Goal: Task Accomplishment & Management: Manage account settings

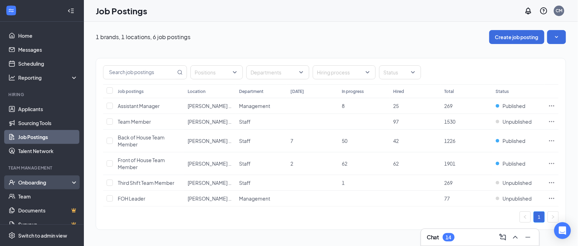
click at [44, 184] on div "Onboarding" at bounding box center [45, 182] width 54 height 7
click at [42, 194] on link "Overview" at bounding box center [48, 196] width 60 height 14
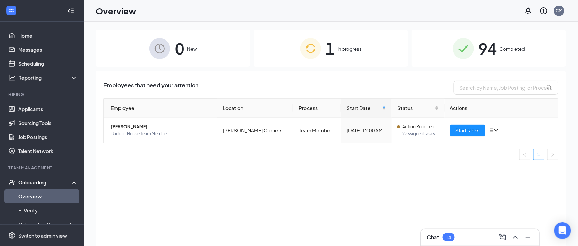
click at [494, 56] on span "94" at bounding box center [488, 48] width 18 height 24
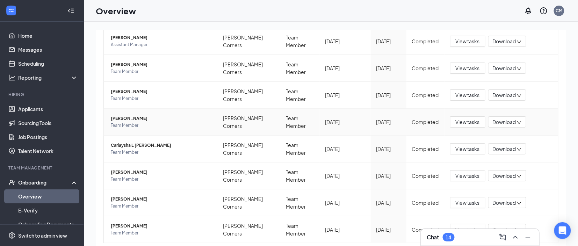
scroll to position [31, 0]
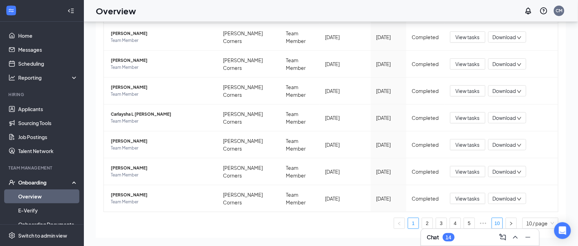
click at [494, 218] on link "10" at bounding box center [497, 223] width 10 height 10
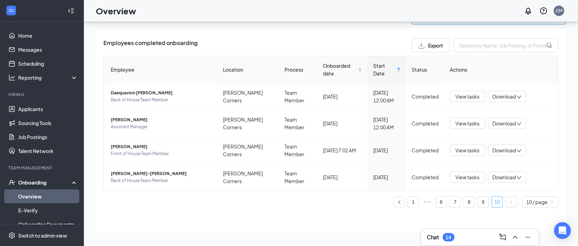
scroll to position [11, 0]
click at [461, 232] on div "Chat 14" at bounding box center [479, 237] width 107 height 11
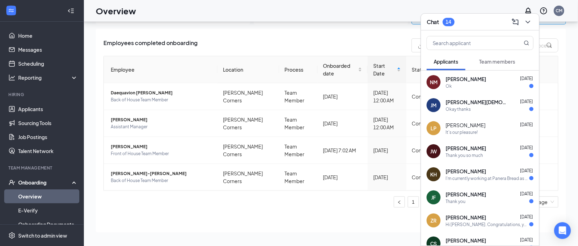
click at [484, 61] on span "Team members" at bounding box center [497, 61] width 36 height 6
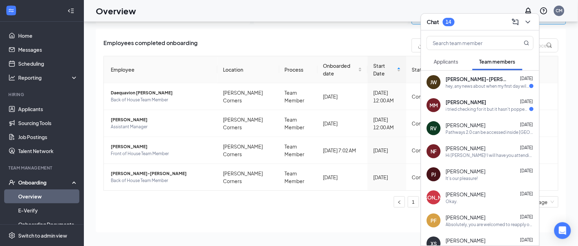
click at [469, 113] on div "MM [PERSON_NAME] [DATE] i tried checking for it but it hasn't popped up." at bounding box center [480, 105] width 118 height 23
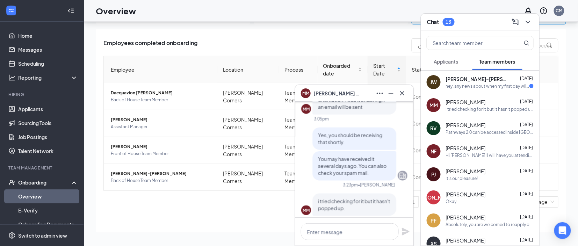
scroll to position [0, 0]
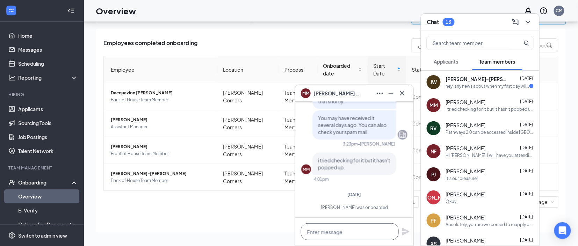
click at [325, 232] on textarea at bounding box center [350, 231] width 98 height 17
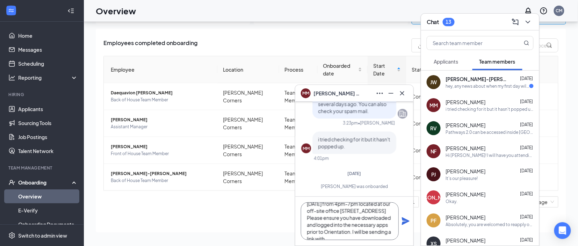
scroll to position [35, 0]
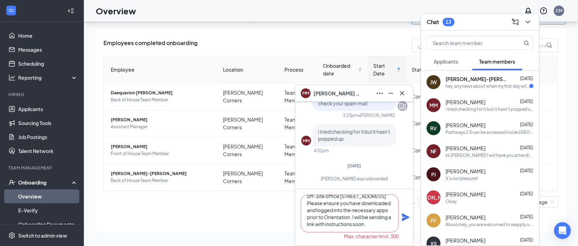
type textarea "Hello [PERSON_NAME]! Congratulations on joining the team! We are inviting you t…"
click at [407, 219] on icon "Plane" at bounding box center [405, 217] width 8 height 8
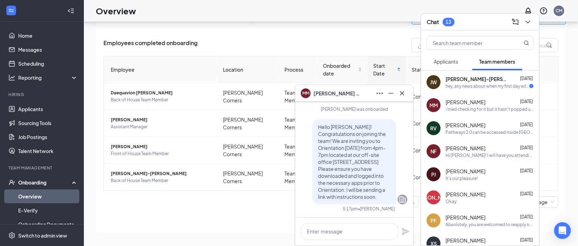
scroll to position [0, 0]
click at [350, 168] on span "Hello [PERSON_NAME]! Congratulations on joining the team! We are inviting you t…" at bounding box center [352, 162] width 68 height 76
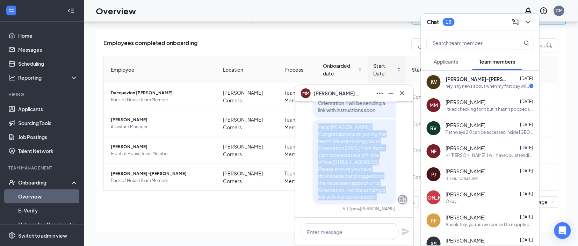
copy span "Hello [PERSON_NAME]! Congratulations on joining the team! We are inviting you t…"
click at [482, 88] on div "hey, any news about when my first day will be?" at bounding box center [487, 86] width 83 height 6
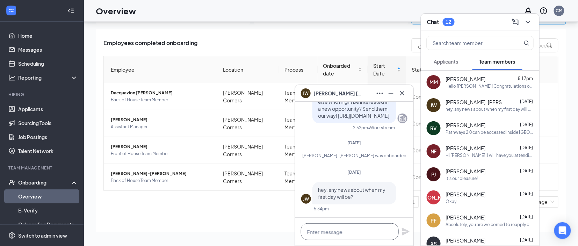
click at [326, 236] on textarea at bounding box center [350, 231] width 98 height 17
paste textarea "Hello [PERSON_NAME]! Congratulations on joining the team! We are inviting you t…"
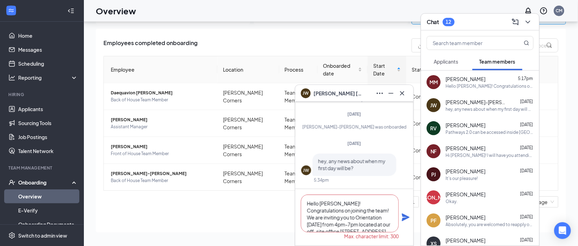
click at [329, 207] on textarea "Hello [PERSON_NAME]! Congratulations on joining the team! We are inviting you t…" at bounding box center [350, 214] width 98 height 38
click at [329, 202] on textarea "Hello [PERSON_NAME]! Congratulations on joining the team! We are inviting you t…" at bounding box center [350, 214] width 98 height 38
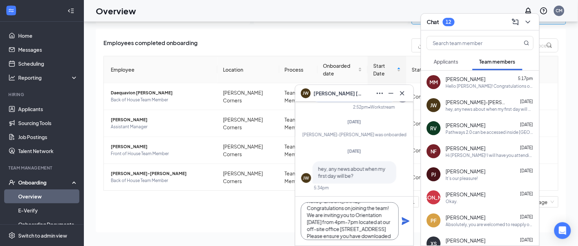
scroll to position [35, 0]
type textarea "Hello [PERSON_NAME]! Congratulations on joining the team! We are inviting you t…"
click at [403, 221] on icon "Plane" at bounding box center [405, 221] width 8 height 8
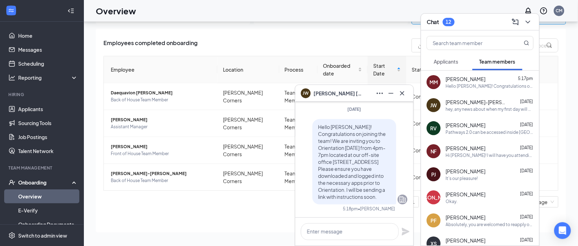
scroll to position [0, 0]
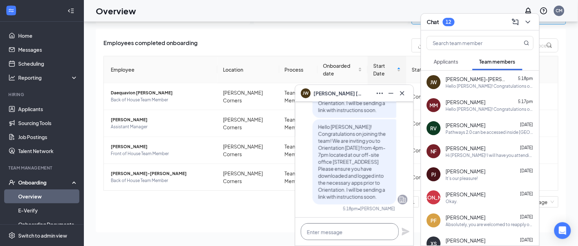
click at [330, 236] on textarea at bounding box center [350, 231] width 98 height 17
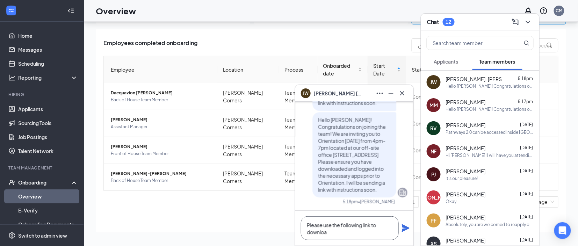
scroll to position [0, 0]
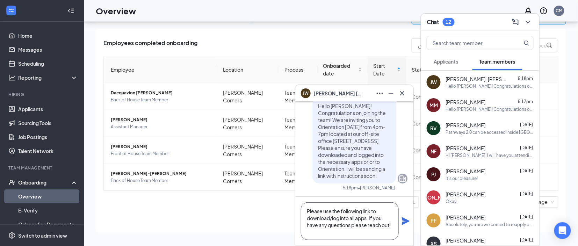
paste textarea "[URL][DOMAIN_NAME]"
type textarea "Please use the following link to download/log into all apps. If you have any qu…"
click at [403, 225] on icon "Plane" at bounding box center [405, 221] width 8 height 8
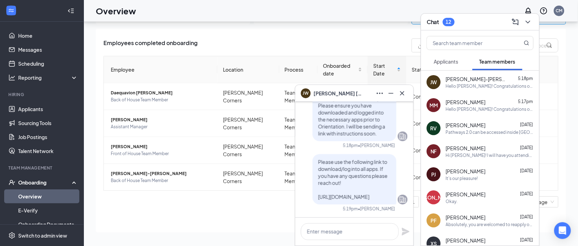
scroll to position [0, 0]
drag, startPoint x: 318, startPoint y: 147, endPoint x: 384, endPoint y: 205, distance: 87.7
click at [384, 205] on div "Please use the following link to download/log into all apps. If you have any qu…" at bounding box center [354, 183] width 106 height 58
copy span "Please use the following link to download/log into all apps. If you have any qu…"
click at [490, 100] on div "[PERSON_NAME] 5:17pm" at bounding box center [490, 101] width 88 height 7
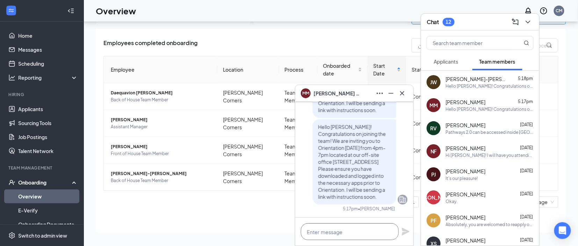
click at [338, 230] on textarea at bounding box center [350, 231] width 98 height 17
paste textarea "Please use the following link to download/log into all apps. If you have any qu…"
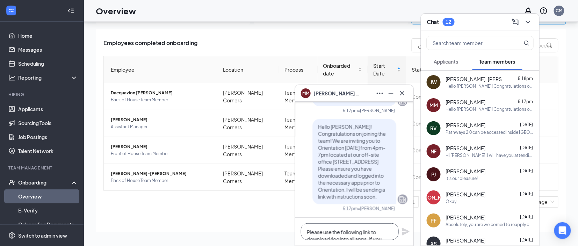
scroll to position [21, 0]
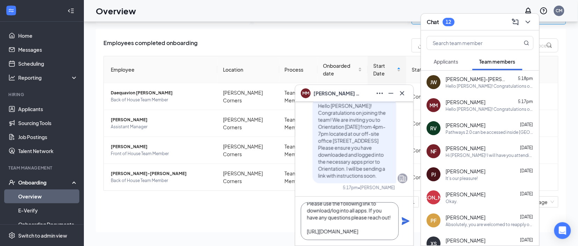
type textarea "Please use the following link to download/log into all apps. If you have any qu…"
click at [407, 223] on icon "Plane" at bounding box center [405, 221] width 8 height 8
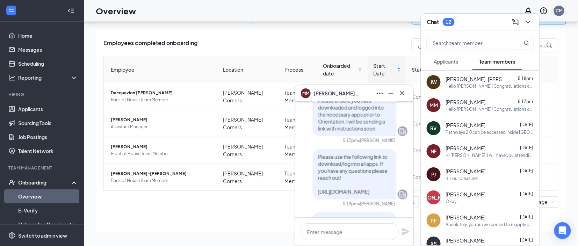
scroll to position [0, 0]
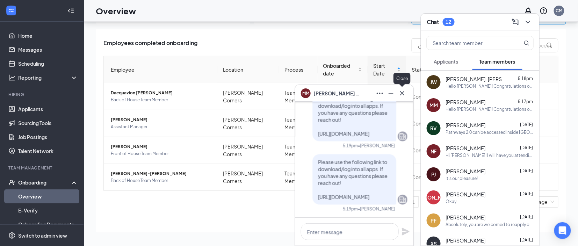
click at [404, 92] on icon "Cross" at bounding box center [402, 93] width 8 height 8
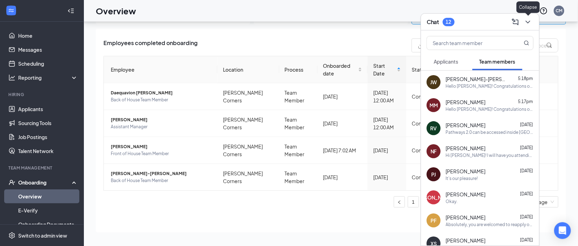
click at [528, 23] on icon "ChevronDown" at bounding box center [527, 22] width 5 height 3
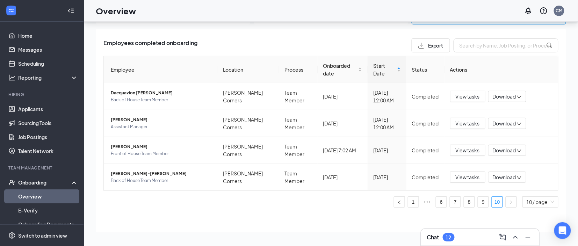
click at [464, 236] on div "Chat 12" at bounding box center [479, 237] width 107 height 11
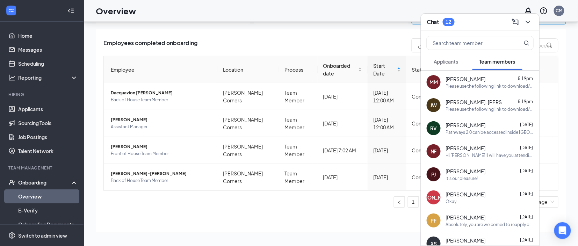
click at [462, 105] on div "[PERSON_NAME]-[PERSON_NAME] 5:19pm Please use the following link to download/lo…" at bounding box center [490, 105] width 88 height 14
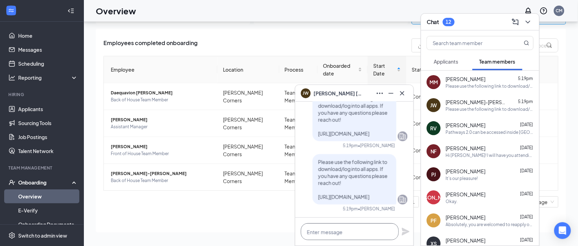
click at [352, 229] on textarea at bounding box center [350, 231] width 98 height 17
type textarea "s"
paste textarea "[URL][DOMAIN_NAME]"
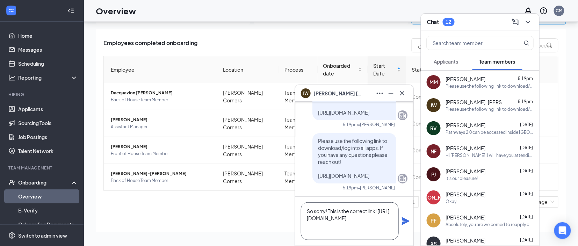
click at [382, 207] on textarea "So sorry! This is the correct link! [URL][DOMAIN_NAME]" at bounding box center [350, 221] width 98 height 38
type textarea "So sorry! This is the correct link! [URL][DOMAIN_NAME]"
click at [403, 221] on icon "Plane" at bounding box center [405, 221] width 8 height 8
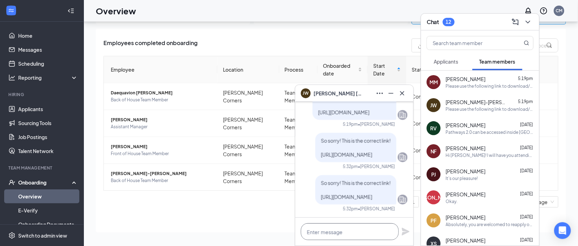
click at [334, 232] on textarea at bounding box center [350, 231] width 98 height 17
paste textarea "[URL][DOMAIN_NAME]"
type textarea "[URL][DOMAIN_NAME]"
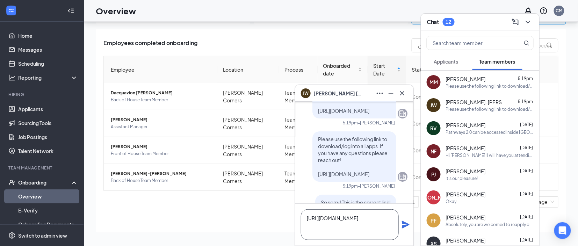
drag, startPoint x: 379, startPoint y: 233, endPoint x: 306, endPoint y: 214, distance: 75.4
click at [306, 214] on textarea "[URL][DOMAIN_NAME]" at bounding box center [350, 224] width 98 height 31
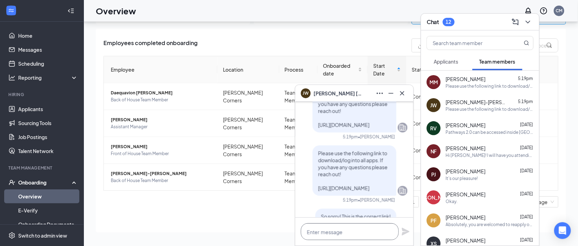
scroll to position [-61, 0]
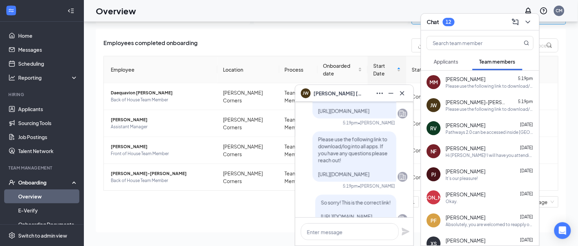
drag, startPoint x: 319, startPoint y: 159, endPoint x: 350, endPoint y: 193, distance: 46.7
click at [350, 199] on p "So sorry! This is the correct link! [URL][DOMAIN_NAME]" at bounding box center [356, 209] width 70 height 21
copy span "So sorry! This is the correct link! [URL][DOMAIN_NAME]"
click at [459, 93] on div "MM [PERSON_NAME] 5:19pm Please use the following link to download/log into all …" at bounding box center [480, 82] width 118 height 23
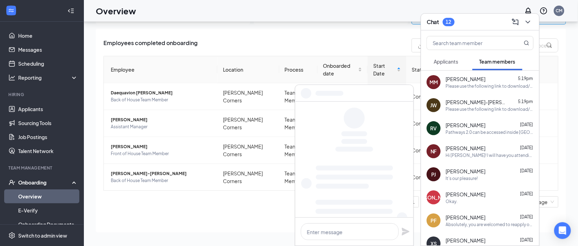
scroll to position [0, 0]
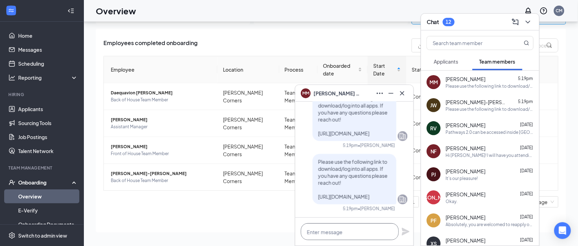
click at [338, 227] on textarea at bounding box center [350, 231] width 98 height 17
paste textarea "So sorry! This is the correct link! [URL][DOMAIN_NAME]"
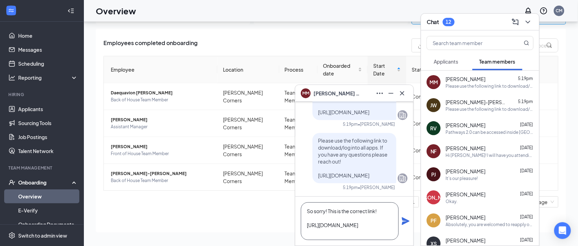
type textarea "So sorry! This is the correct link! [URL][DOMAIN_NAME]"
click at [404, 219] on icon "Plane" at bounding box center [406, 221] width 8 height 8
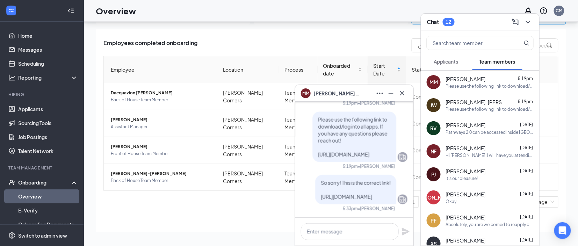
scroll to position [0, 0]
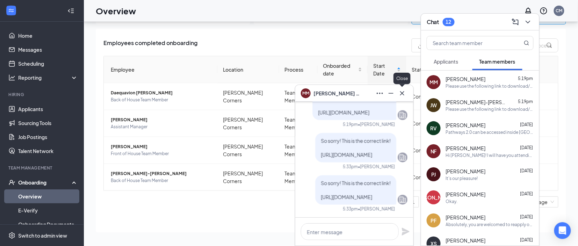
click at [402, 97] on button at bounding box center [401, 93] width 11 height 11
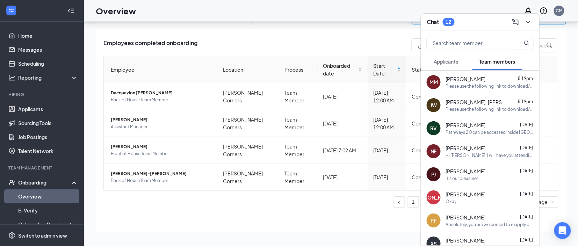
click at [482, 30] on div "Chat 12" at bounding box center [480, 22] width 118 height 17
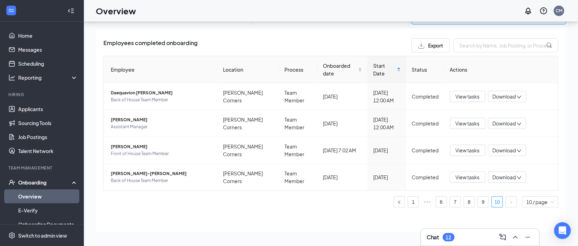
click at [284, 225] on div "Employees completed onboarding Export Employee Location Process Onboarded date …" at bounding box center [331, 131] width 470 height 204
click at [33, 60] on link "Scheduling" at bounding box center [48, 64] width 60 height 14
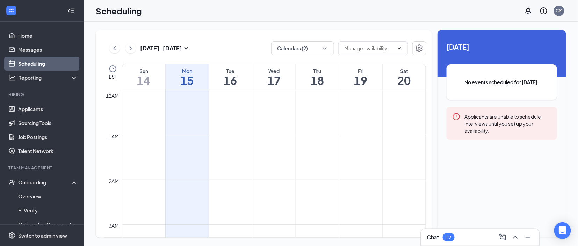
scroll to position [343, 0]
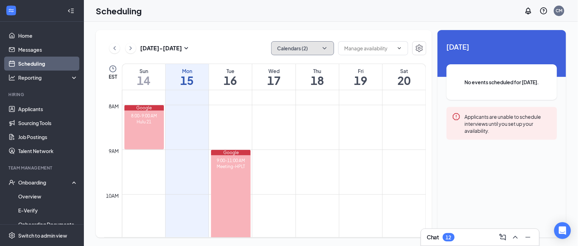
click at [286, 42] on button "Calendars (2)" at bounding box center [302, 48] width 63 height 14
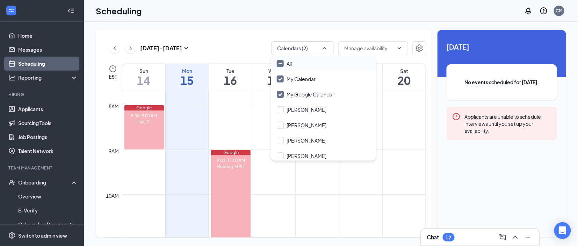
click at [300, 67] on div "All" at bounding box center [323, 63] width 105 height 15
checkbox input "true"
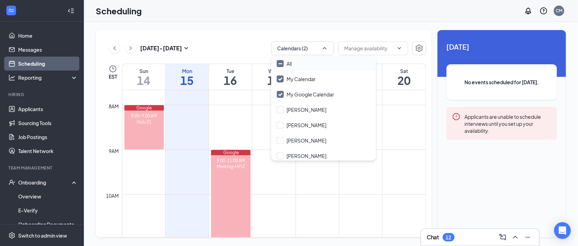
checkbox input "true"
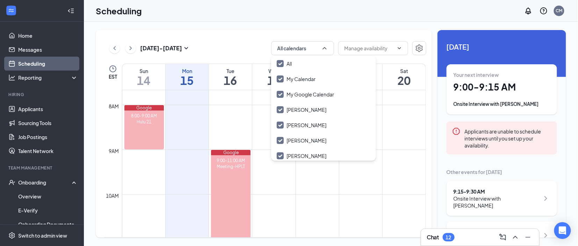
click at [217, 29] on div "[DATE] - [DATE] All calendars EST Sun 14 Mon 15 Tue 16 Wed 17 Thu 18 Fri 19 Sat…" at bounding box center [331, 134] width 494 height 224
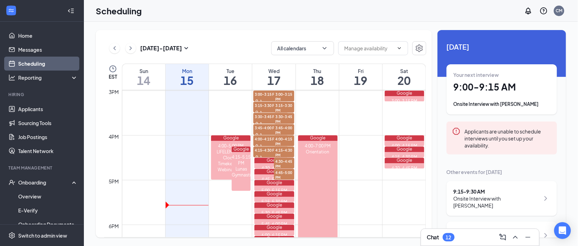
scroll to position [670, 0]
click at [302, 46] on button "All calendars" at bounding box center [302, 48] width 63 height 14
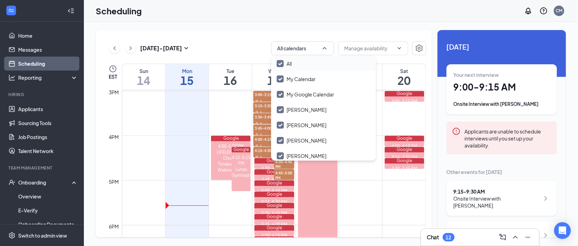
click at [289, 69] on div "All" at bounding box center [323, 63] width 105 height 15
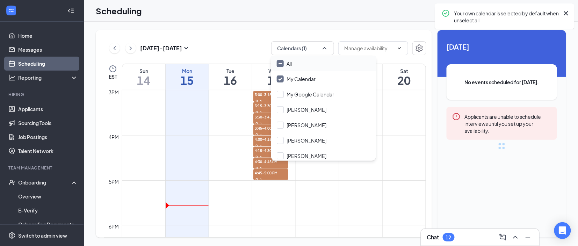
checkbox input "false"
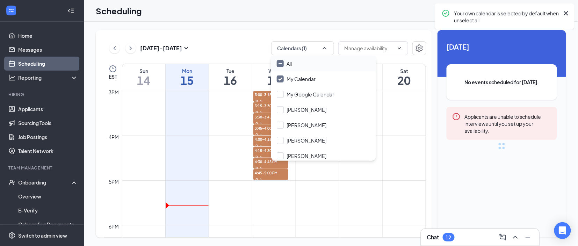
checkbox input "false"
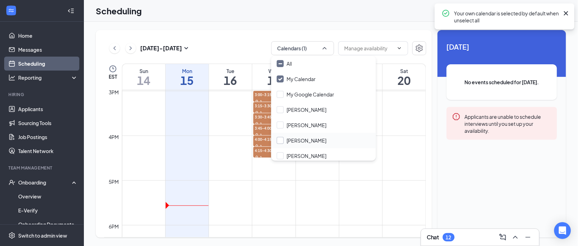
click at [283, 137] on input "[PERSON_NAME]" at bounding box center [302, 140] width 50 height 7
checkbox input "true"
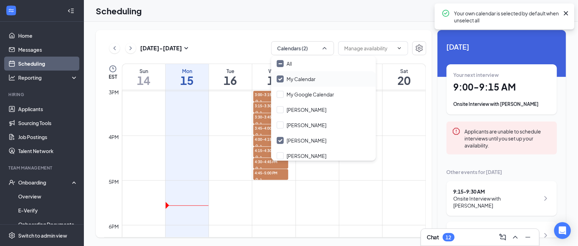
click at [281, 74] on div "My Calendar" at bounding box center [323, 78] width 105 height 15
checkbox input "false"
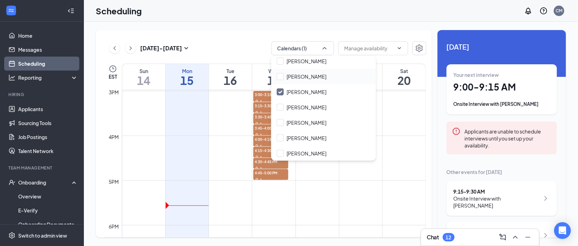
scroll to position [64, 0]
click at [278, 90] on input "[PERSON_NAME]" at bounding box center [302, 91] width 50 height 7
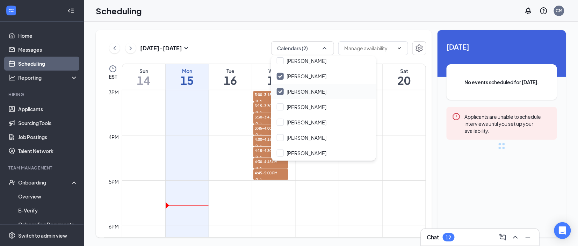
checkbox input "true"
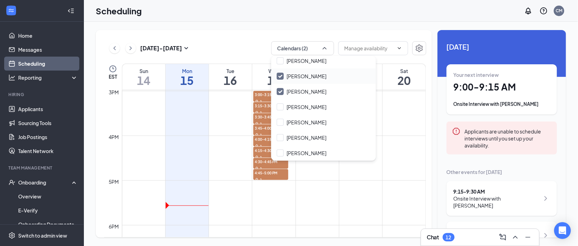
click at [282, 77] on input "[PERSON_NAME]" at bounding box center [302, 76] width 50 height 7
checkbox input "false"
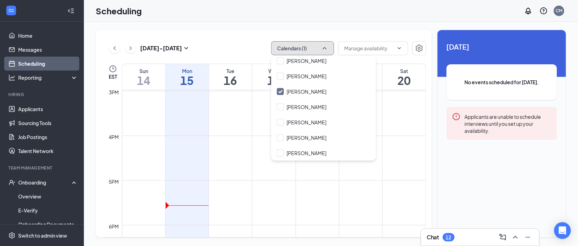
click at [322, 46] on icon "ChevronUp" at bounding box center [324, 48] width 7 height 7
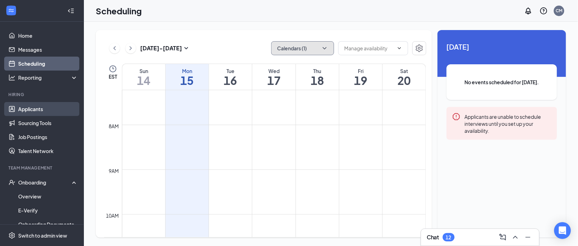
scroll to position [316, 0]
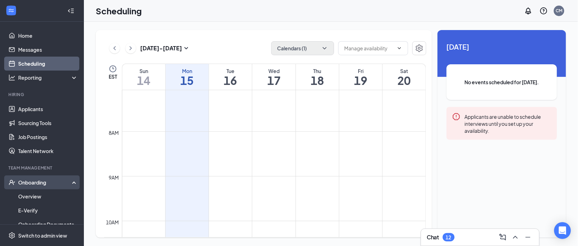
click at [61, 183] on div "Onboarding" at bounding box center [45, 182] width 54 height 7
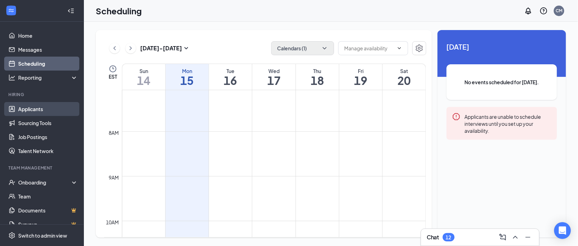
click at [53, 107] on link "Applicants" at bounding box center [48, 109] width 60 height 14
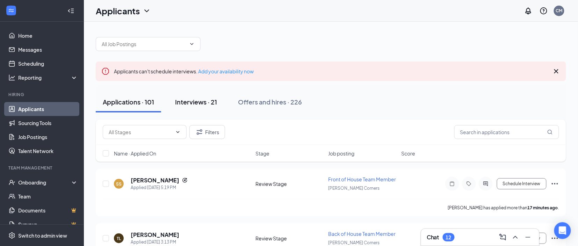
click at [200, 107] on button "Interviews · 21" at bounding box center [196, 102] width 56 height 21
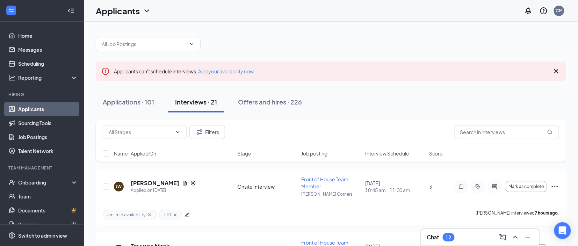
click at [412, 155] on div "Interview Schedule" at bounding box center [395, 153] width 60 height 7
click at [412, 155] on icon "ArrowDown" at bounding box center [414, 153] width 8 height 8
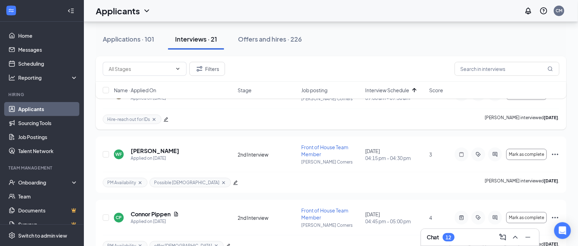
scroll to position [93, 0]
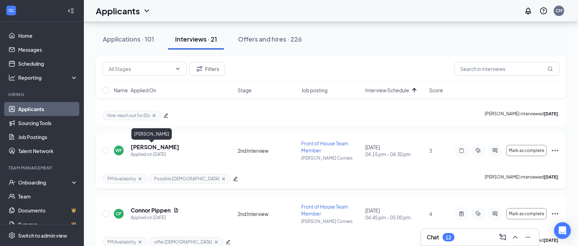
click at [143, 148] on h5 "[PERSON_NAME]" at bounding box center [155, 147] width 49 height 8
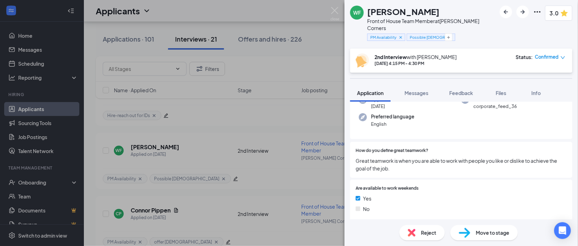
scroll to position [67, 0]
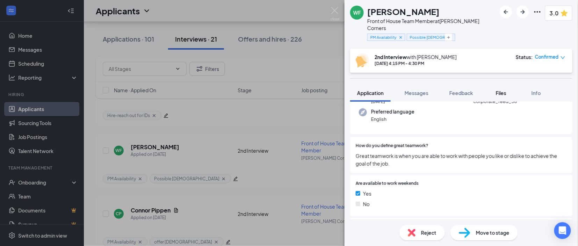
click at [504, 90] on span "Files" at bounding box center [501, 93] width 10 height 6
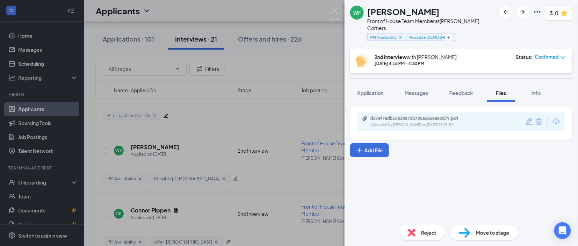
click at [427, 169] on div "d27ef7edb1c83887d078ca5666e88d79.pdf Uploaded by [PERSON_NAME] on [DATE] 15:31:…" at bounding box center [460, 161] width 233 height 118
click at [335, 17] on img at bounding box center [334, 14] width 9 height 14
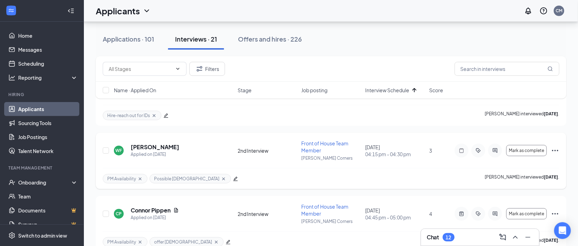
click at [552, 152] on icon "Ellipses" at bounding box center [555, 150] width 8 height 8
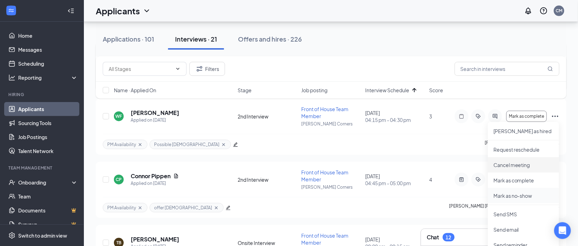
scroll to position [127, 0]
click at [503, 189] on li "Mark as no-show" at bounding box center [523, 195] width 71 height 15
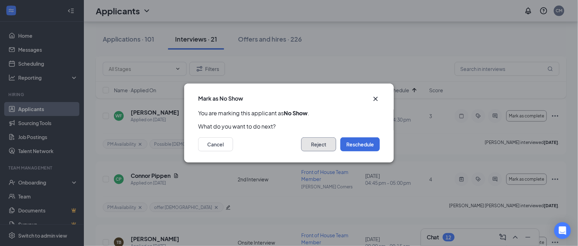
click at [322, 139] on button "Reject" at bounding box center [318, 144] width 35 height 14
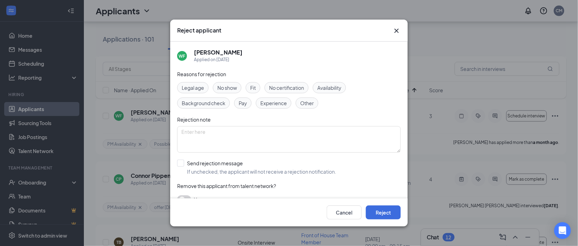
click at [229, 92] on div "No show" at bounding box center [227, 87] width 29 height 11
click at [192, 172] on input "Send rejection message If unchecked, the applicant will not receive a rejection…" at bounding box center [256, 167] width 159 height 15
checkbox input "true"
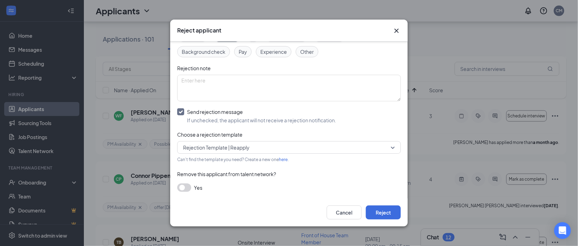
click at [311, 145] on span "Rejection Template | Reapply" at bounding box center [285, 147] width 205 height 10
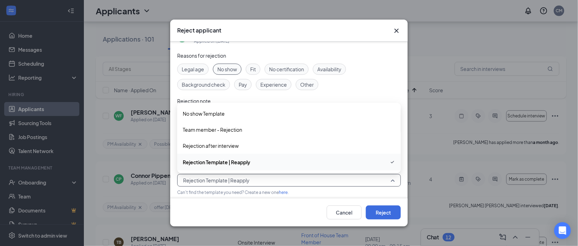
scroll to position [17, 0]
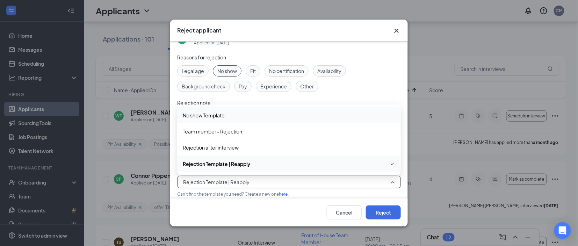
click at [229, 117] on span "No show Template" at bounding box center [289, 115] width 212 height 8
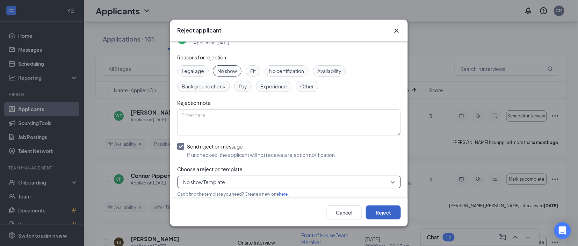
click at [391, 210] on button "Reject" at bounding box center [383, 212] width 35 height 14
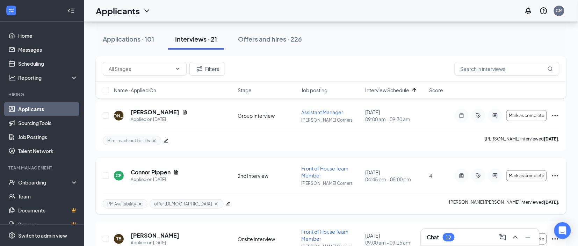
scroll to position [65, 0]
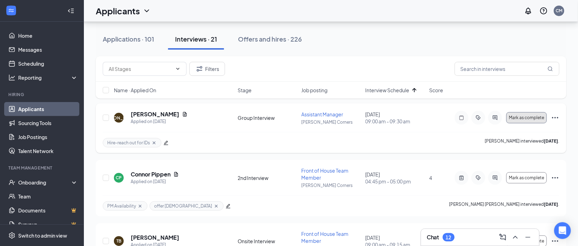
click at [529, 122] on button "Mark as complete" at bounding box center [526, 117] width 41 height 11
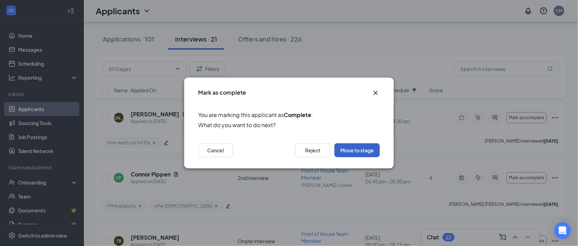
click at [355, 151] on button "Move to stage" at bounding box center [356, 150] width 45 height 14
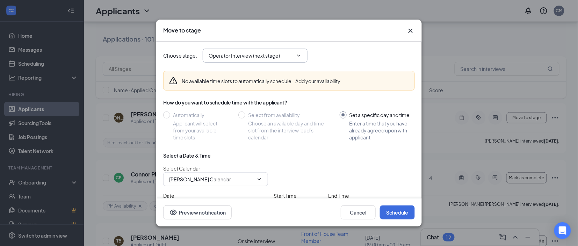
click at [269, 54] on input "Operator Interview (next stage)" at bounding box center [251, 56] width 85 height 8
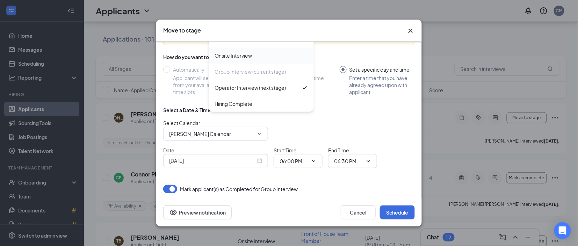
scroll to position [47, 0]
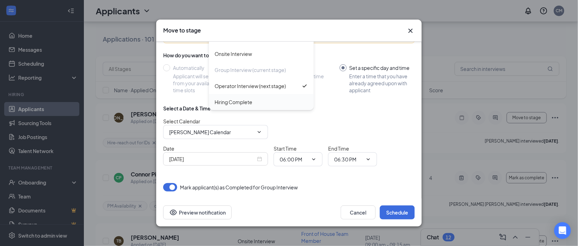
click at [260, 96] on div "Hiring Complete" at bounding box center [261, 102] width 105 height 16
type input "Hiring Complete"
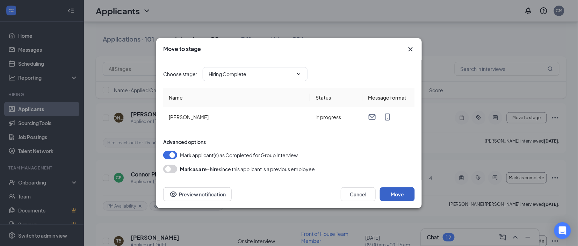
click at [396, 191] on button "Move" at bounding box center [397, 194] width 35 height 14
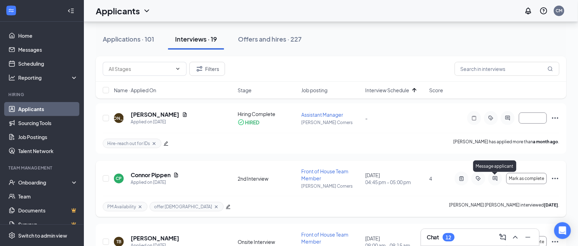
click at [494, 178] on icon "ActiveChat" at bounding box center [495, 179] width 8 height 6
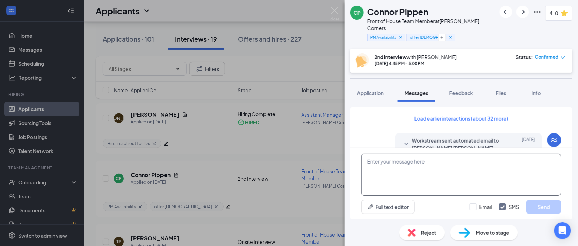
click at [417, 169] on textarea at bounding box center [461, 175] width 200 height 42
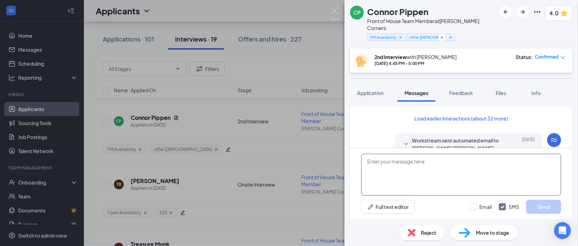
scroll to position [224, 0]
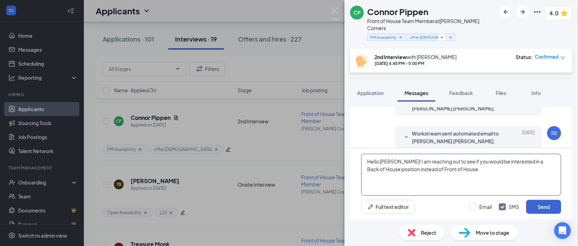
type textarea "Hello [PERSON_NAME]! I am reaching out to see if you would be interested in a B…"
click at [541, 207] on button "Send" at bounding box center [543, 207] width 35 height 14
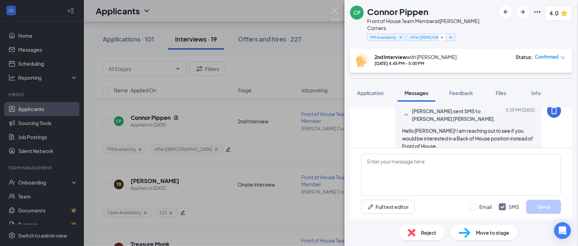
scroll to position [284, 0]
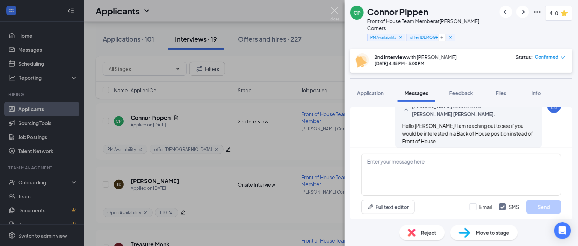
click at [331, 8] on img at bounding box center [334, 14] width 9 height 14
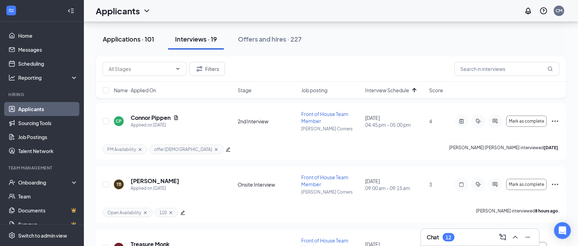
click at [135, 35] on div "Applications · 101" at bounding box center [128, 39] width 51 height 9
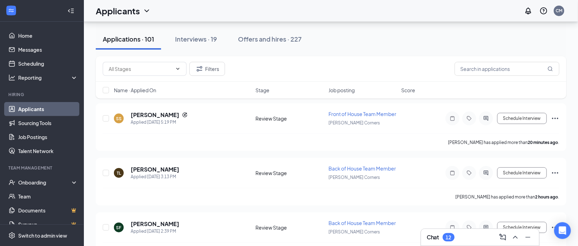
click at [161, 91] on div "Name · Applied On" at bounding box center [182, 90] width 137 height 7
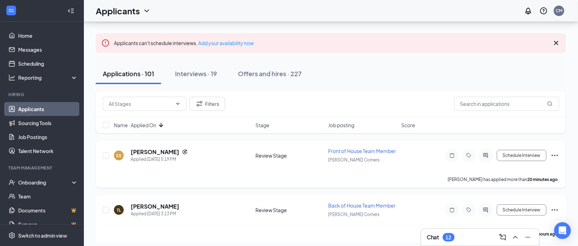
scroll to position [29, 0]
click at [164, 125] on icon "ArrowDown" at bounding box center [161, 124] width 8 height 8
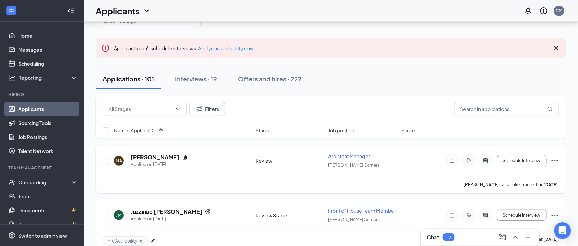
scroll to position [25, 0]
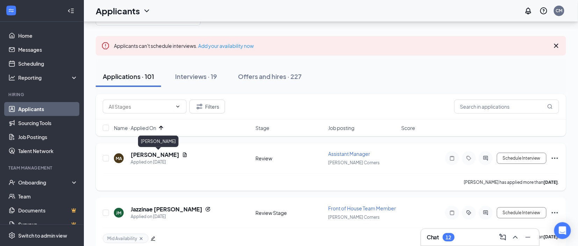
click at [179, 155] on h5 "[PERSON_NAME]" at bounding box center [155, 155] width 49 height 8
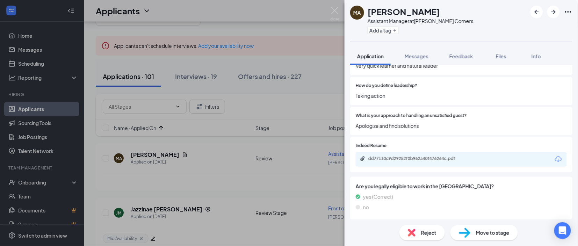
scroll to position [281, 0]
click at [479, 233] on span "Move to stage" at bounding box center [493, 233] width 34 height 8
type input "Onsite Interview (next stage)"
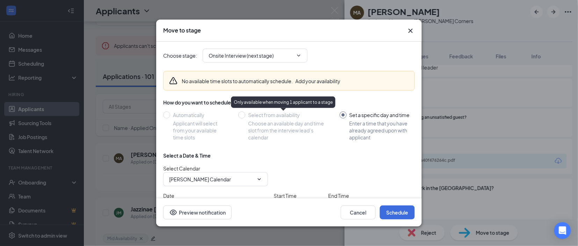
scroll to position [47, 0]
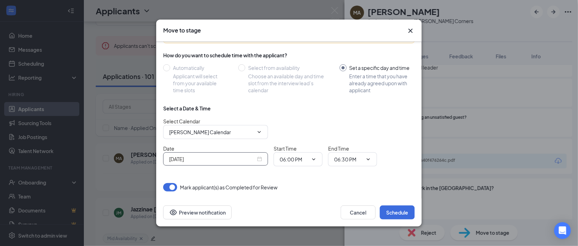
click at [262, 160] on div "[DATE]" at bounding box center [215, 159] width 93 height 8
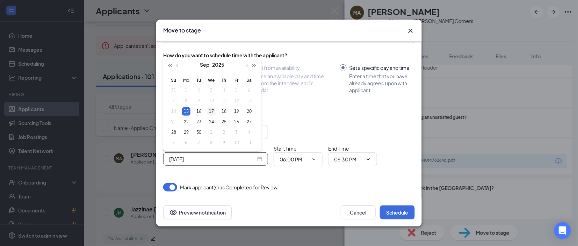
type input "[DATE]"
click at [209, 111] on div "17" at bounding box center [211, 111] width 8 height 8
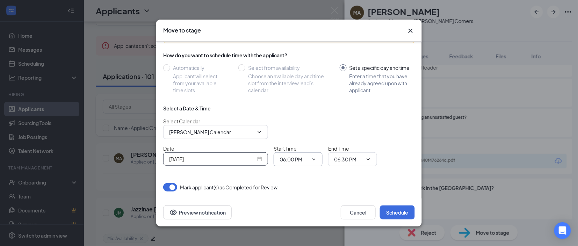
click at [311, 163] on span "06:00 PM" at bounding box center [297, 159] width 49 height 14
click at [313, 158] on icon "ChevronDown" at bounding box center [314, 159] width 6 height 6
click at [314, 160] on icon "ChevronDown" at bounding box center [314, 159] width 6 height 6
click at [273, 199] on div "Cancel Schedule Preview notification" at bounding box center [288, 212] width 265 height 28
click at [344, 157] on input "06:30 PM" at bounding box center [348, 159] width 29 height 8
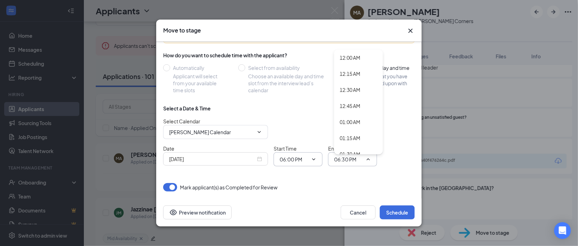
click at [308, 163] on span "06:00 PM" at bounding box center [297, 159] width 49 height 14
click at [314, 158] on icon "ChevronDown" at bounding box center [314, 159] width 6 height 6
click at [286, 163] on input "06:00 PM" at bounding box center [293, 159] width 29 height 8
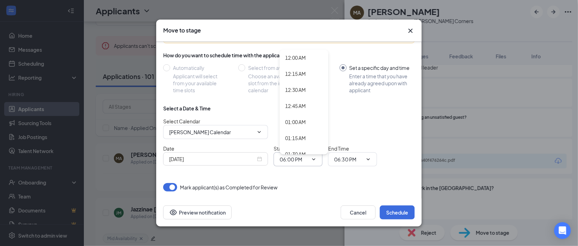
click at [286, 163] on input "06:00 PM" at bounding box center [293, 159] width 29 height 8
click at [297, 125] on div "02:00 PM" at bounding box center [295, 122] width 21 height 8
type input "02:00 PM"
click at [357, 158] on input "06:30 PM" at bounding box center [348, 159] width 29 height 8
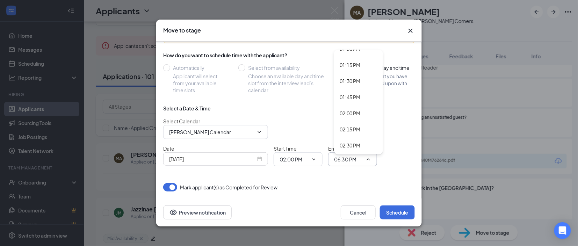
scroll to position [857, 0]
click at [358, 129] on div "02:30 PM" at bounding box center [349, 133] width 21 height 8
type input "02:30 PM"
click at [390, 168] on div "Select a Date & Time Select Calendar [PERSON_NAME] Calendar Date [DATE] Start T…" at bounding box center [288, 138] width 251 height 67
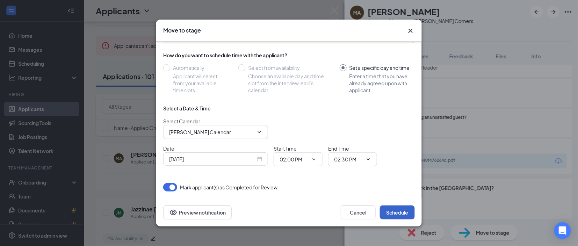
click at [399, 211] on button "Schedule" at bounding box center [397, 212] width 35 height 14
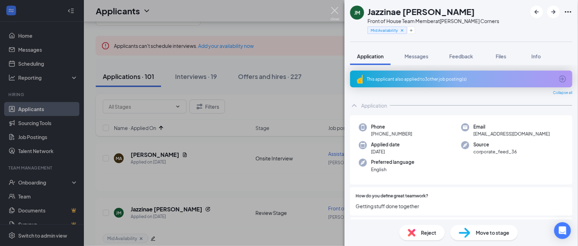
click at [334, 12] on img at bounding box center [334, 14] width 9 height 14
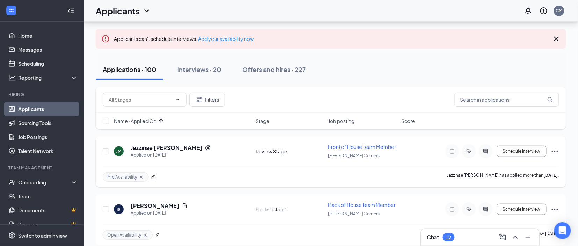
scroll to position [32, 0]
click at [163, 149] on h5 "Jazzinae [PERSON_NAME]" at bounding box center [167, 148] width 72 height 8
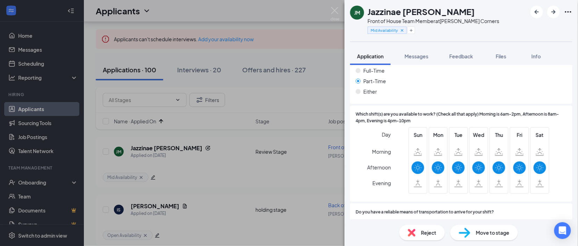
scroll to position [423, 0]
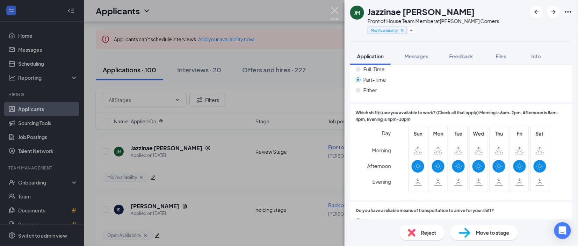
click at [339, 12] on img at bounding box center [334, 14] width 9 height 14
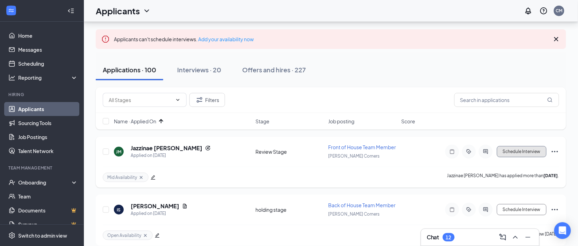
click at [516, 149] on button "Schedule Interview" at bounding box center [522, 151] width 50 height 11
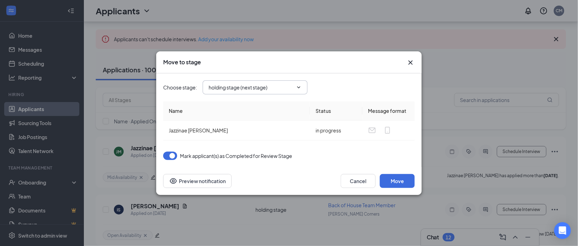
click at [273, 89] on input "holding stage (next stage)" at bounding box center [251, 87] width 85 height 8
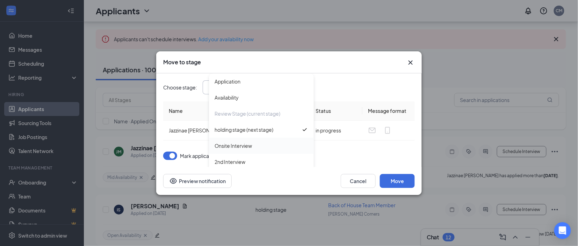
click at [255, 143] on div "Onsite Interview" at bounding box center [261, 146] width 94 height 8
type input "Onsite Interview"
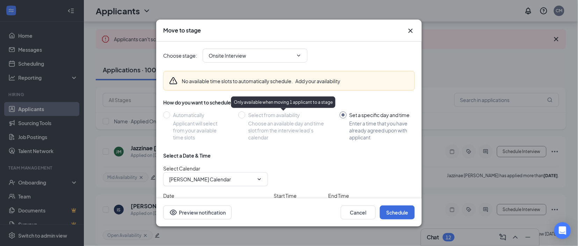
scroll to position [47, 0]
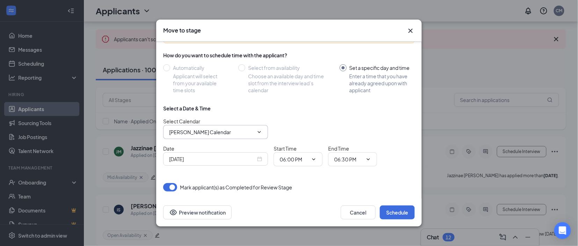
click at [257, 128] on span "[PERSON_NAME] Calendar" at bounding box center [215, 132] width 105 height 14
click at [259, 132] on icon "ChevronDown" at bounding box center [259, 132] width 6 height 6
click at [210, 131] on input "[PERSON_NAME] Calendar" at bounding box center [211, 132] width 85 height 8
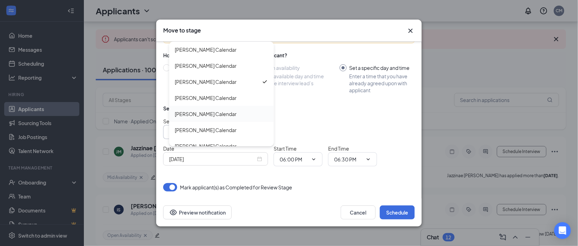
click at [202, 108] on div "[PERSON_NAME] Calendar" at bounding box center [221, 114] width 105 height 16
type input "[PERSON_NAME] Calendar"
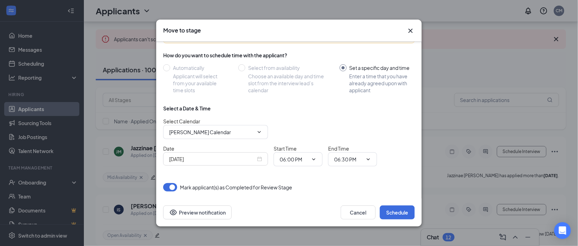
click at [261, 159] on div "[DATE]" at bounding box center [215, 159] width 93 height 8
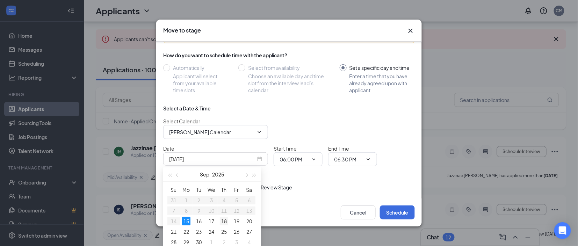
type input "[DATE]"
click at [226, 219] on div "18" at bounding box center [224, 221] width 8 height 8
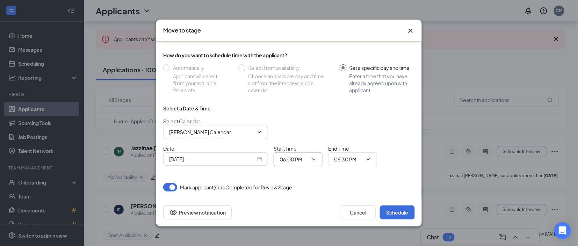
click at [299, 160] on input "06:00 PM" at bounding box center [293, 159] width 29 height 8
click at [297, 75] on div "03:00 PM" at bounding box center [303, 71] width 49 height 16
type input "03:00 PM"
click at [349, 162] on input "06:30 PM" at bounding box center [348, 159] width 29 height 8
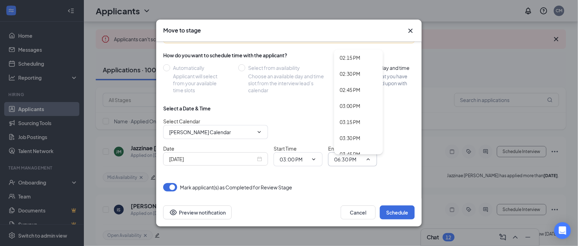
scroll to position [915, 0]
click at [362, 122] on div "03:15 PM" at bounding box center [358, 122] width 38 height 8
type input "03:15 PM"
click at [409, 192] on div "Choose stage : Onsite Interview Application Availability Review Stage (current …" at bounding box center [288, 96] width 251 height 204
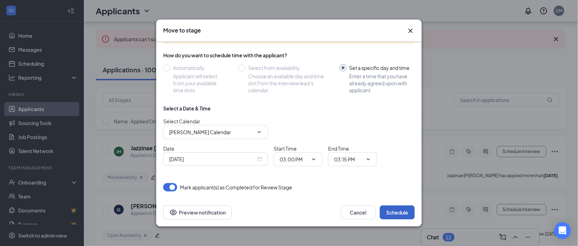
click at [400, 216] on button "Schedule" at bounding box center [397, 212] width 35 height 14
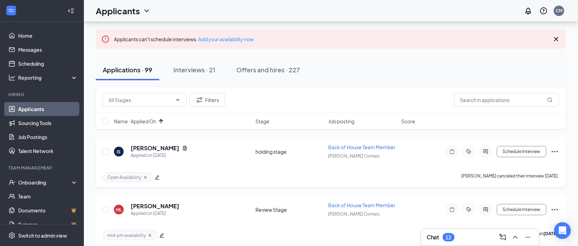
click at [158, 177] on icon "edit" at bounding box center [157, 177] width 5 height 5
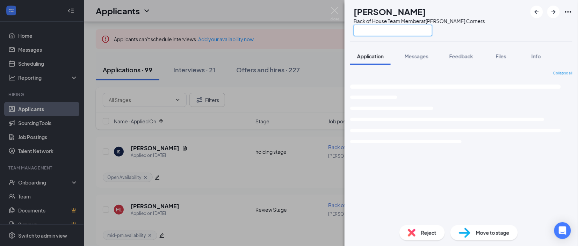
click at [409, 28] on input "text" at bounding box center [392, 30] width 79 height 11
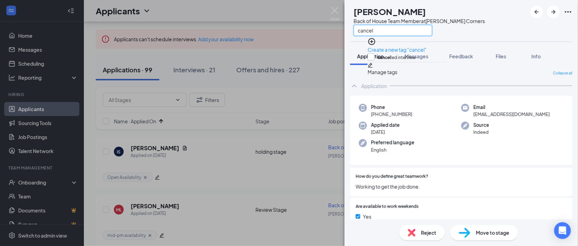
type input "cancel"
click at [400, 53] on input "cancel led interview" at bounding box center [391, 57] width 48 height 8
checkbox input "true"
click at [478, 32] on div "IS [PERSON_NAME] Back of House Team Member at [PERSON_NAME][GEOGRAPHIC_DATA] ca…" at bounding box center [460, 21] width 233 height 42
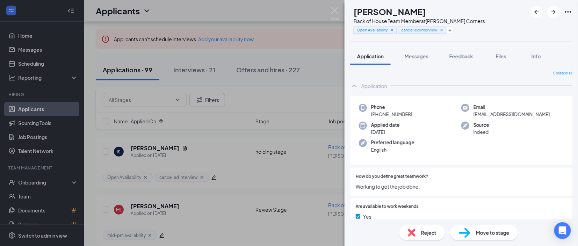
click at [469, 234] on img at bounding box center [465, 233] width 12 height 10
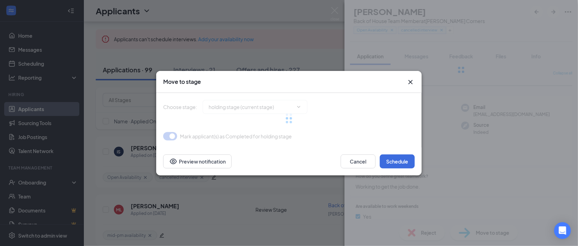
type input "Onsite Interview (next stage)"
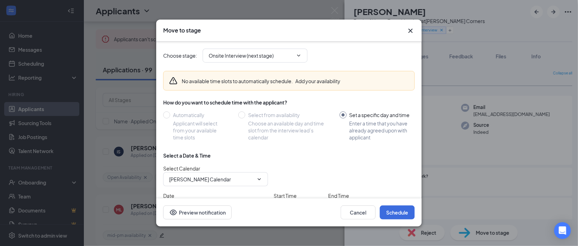
scroll to position [47, 0]
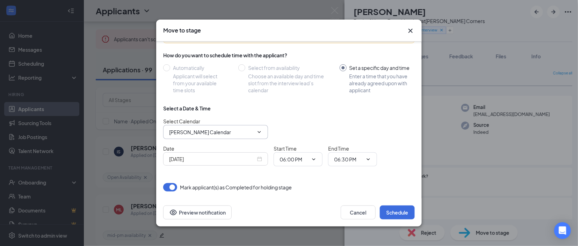
click at [198, 130] on input "[PERSON_NAME] Calendar" at bounding box center [211, 132] width 85 height 8
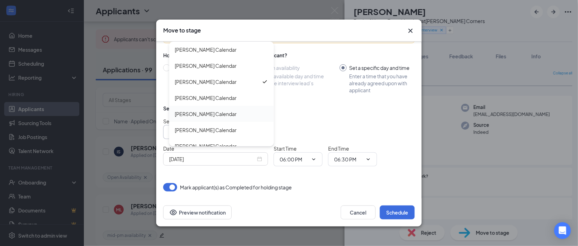
click at [200, 117] on div "[PERSON_NAME] Calendar" at bounding box center [206, 114] width 62 height 8
type input "[PERSON_NAME] Calendar"
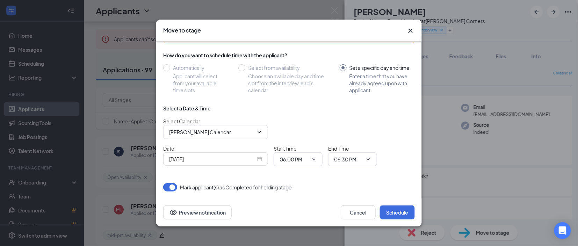
click at [260, 160] on div "[DATE]" at bounding box center [215, 159] width 93 height 8
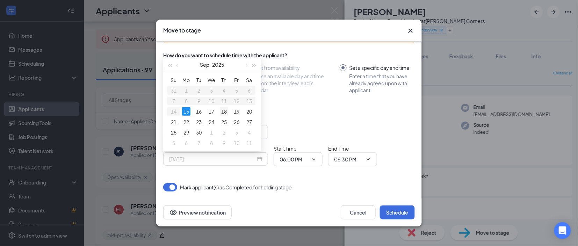
type input "[DATE]"
click at [228, 113] on td "18" at bounding box center [224, 111] width 13 height 10
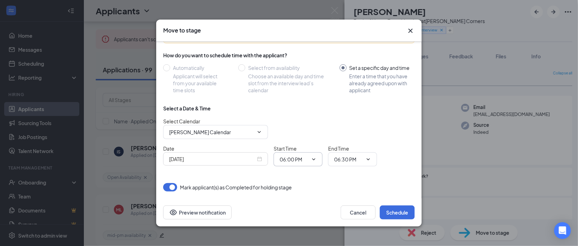
click at [296, 160] on input "06:00 PM" at bounding box center [293, 159] width 29 height 8
click at [301, 92] on div "03:15 PM" at bounding box center [295, 95] width 21 height 8
type input "03:15 PM"
click at [352, 162] on input "06:30 PM" at bounding box center [348, 159] width 29 height 8
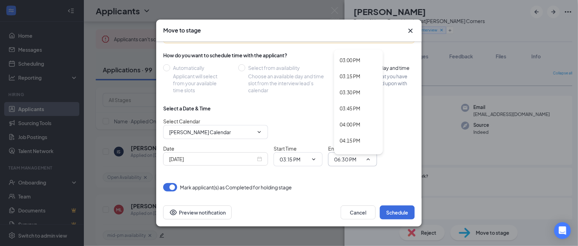
scroll to position [962, 0]
click at [356, 96] on div "03:30 PM" at bounding box center [358, 91] width 49 height 16
type input "03:30 PM"
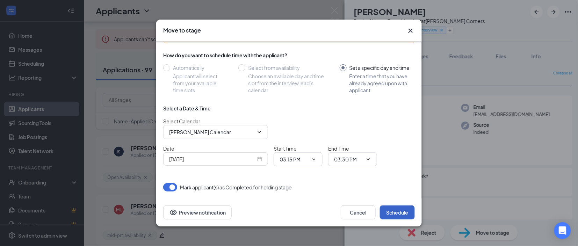
click at [401, 209] on button "Schedule" at bounding box center [397, 212] width 35 height 14
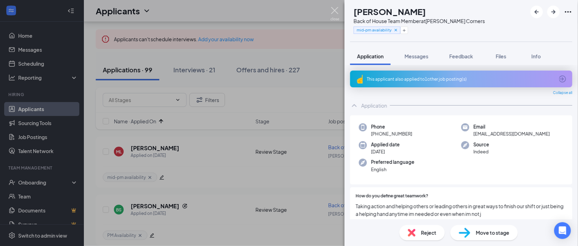
click at [336, 12] on img at bounding box center [334, 14] width 9 height 14
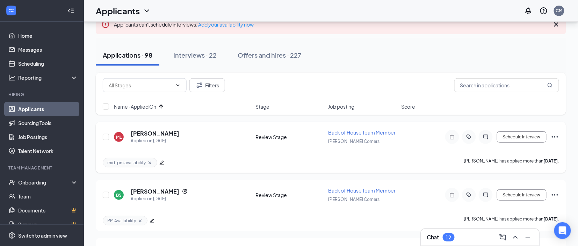
scroll to position [53, 0]
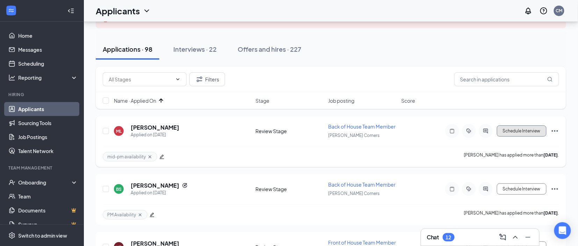
click at [515, 131] on button "Schedule Interview" at bounding box center [522, 130] width 50 height 11
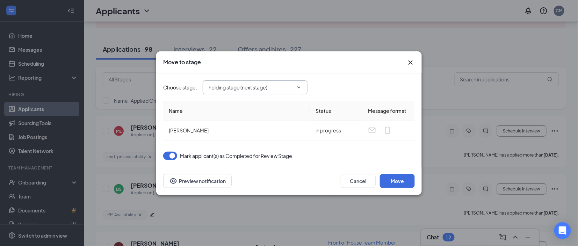
click at [261, 89] on input "holding stage (next stage)" at bounding box center [251, 87] width 85 height 8
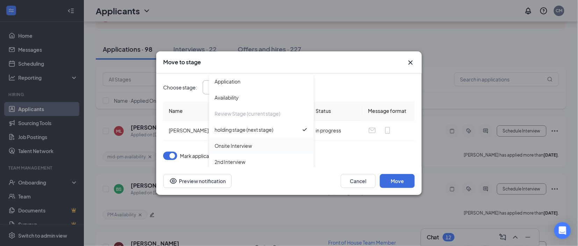
click at [252, 148] on div "Onsite Interview" at bounding box center [261, 146] width 94 height 8
type input "Onsite Interview"
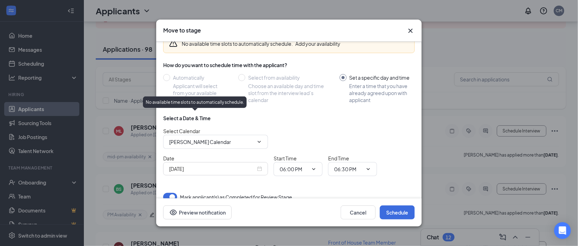
scroll to position [47, 0]
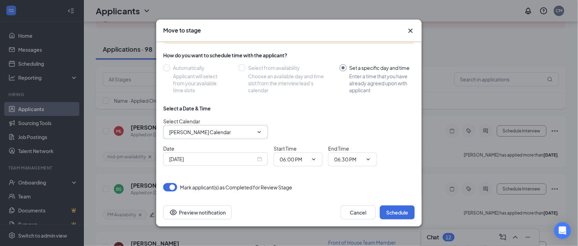
click at [221, 131] on input "[PERSON_NAME] Calendar" at bounding box center [211, 132] width 85 height 8
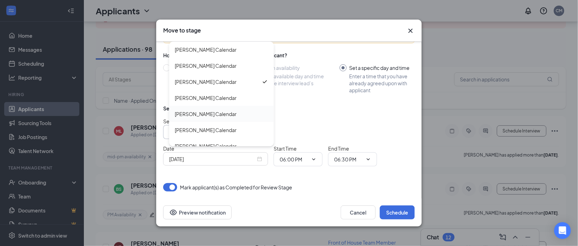
click at [217, 117] on div "[PERSON_NAME] Calendar" at bounding box center [206, 114] width 62 height 8
type input "[PERSON_NAME] Calendar"
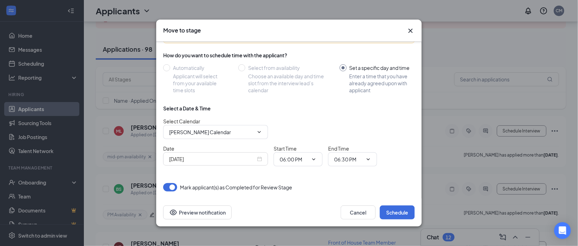
click at [261, 159] on div "[DATE]" at bounding box center [215, 159] width 93 height 8
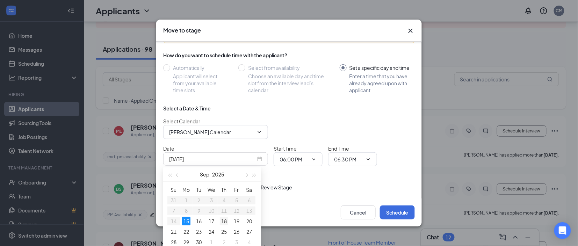
type input "[DATE]"
click at [224, 219] on div "18" at bounding box center [224, 221] width 8 height 8
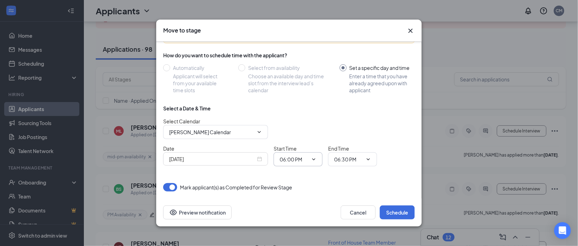
click at [310, 161] on span at bounding box center [312, 159] width 7 height 6
click at [282, 163] on input "06:00 PM" at bounding box center [293, 159] width 29 height 8
click at [296, 103] on div "03:30 PM" at bounding box center [295, 100] width 21 height 8
type input "03:30 PM"
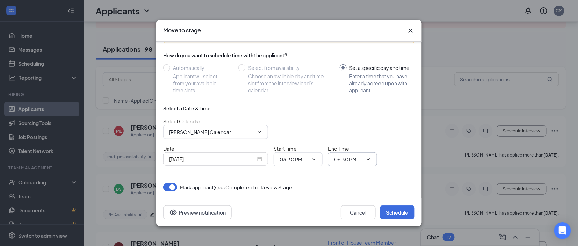
click at [351, 154] on span "06:30 PM" at bounding box center [352, 159] width 49 height 14
click at [359, 153] on span "06:30 PM" at bounding box center [352, 159] width 49 height 14
click at [358, 160] on input "06:30 PM" at bounding box center [348, 159] width 29 height 8
click at [353, 104] on div "03:45 PM" at bounding box center [349, 101] width 21 height 8
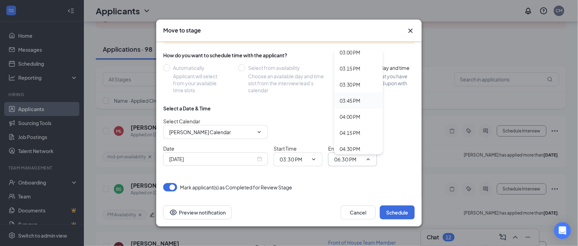
type input "03:45 PM"
click at [399, 170] on div "Select a Date & Time Select Calendar [PERSON_NAME] Calendar [PERSON_NAME] Calen…" at bounding box center [288, 138] width 251 height 67
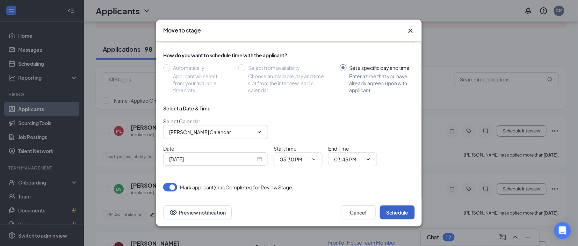
click at [393, 210] on button "Schedule" at bounding box center [397, 212] width 35 height 14
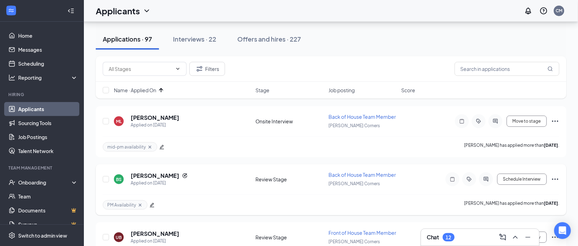
scroll to position [76, 0]
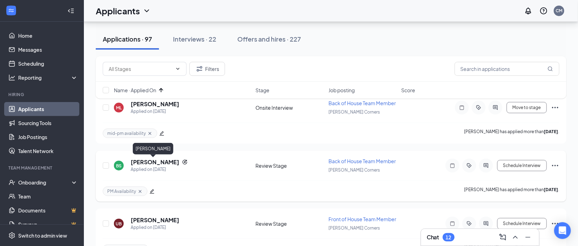
click at [150, 163] on h5 "[PERSON_NAME]" at bounding box center [155, 162] width 49 height 8
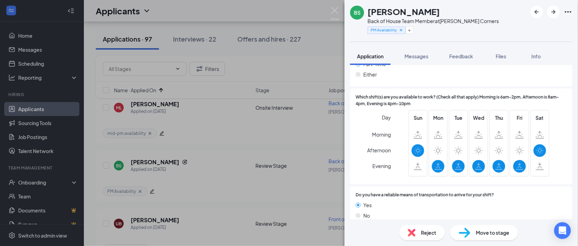
scroll to position [449, 0]
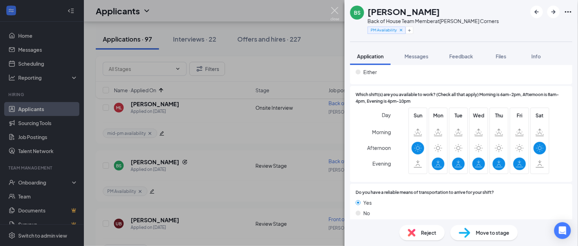
click at [334, 10] on img at bounding box center [334, 14] width 9 height 14
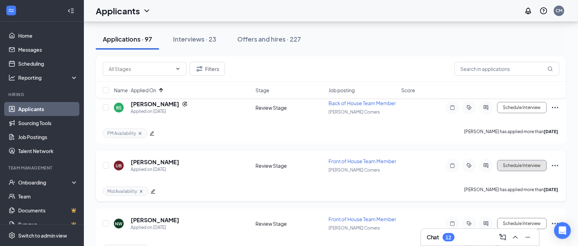
click at [523, 169] on button "Schedule Interview" at bounding box center [522, 165] width 50 height 11
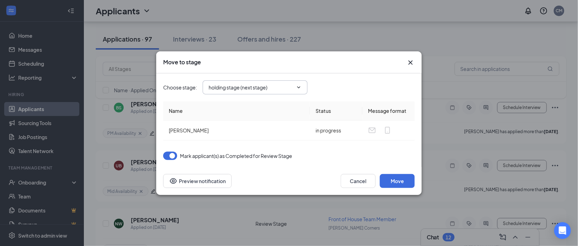
click at [281, 87] on input "holding stage (next stage)" at bounding box center [251, 87] width 85 height 8
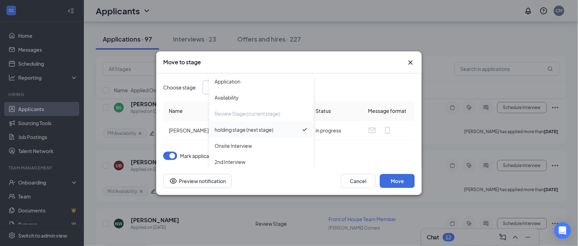
scroll to position [7, 0]
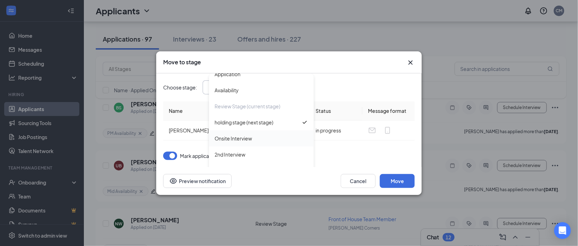
click at [233, 141] on div "Onsite Interview" at bounding box center [232, 138] width 37 height 8
type input "Onsite Interview"
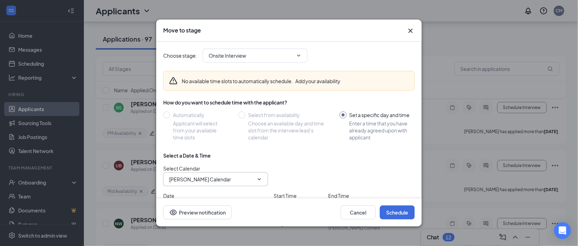
click at [197, 183] on span "[PERSON_NAME] Calendar" at bounding box center [215, 179] width 105 height 14
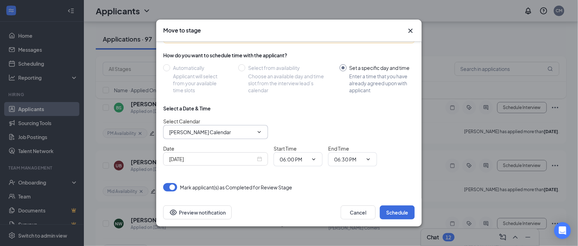
click at [194, 135] on input "[PERSON_NAME] Calendar" at bounding box center [211, 132] width 85 height 8
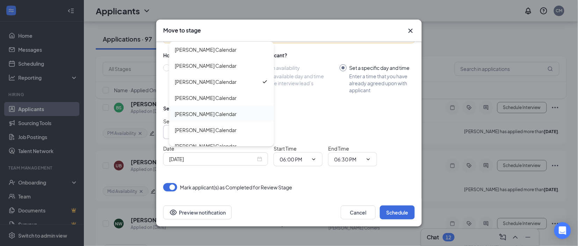
click at [197, 120] on div "[PERSON_NAME] Calendar" at bounding box center [221, 114] width 105 height 16
type input "[PERSON_NAME] Calendar"
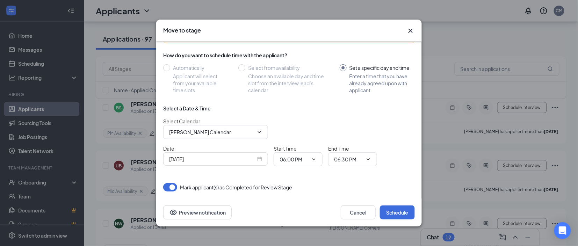
click at [257, 160] on div "[DATE]" at bounding box center [215, 159] width 93 height 8
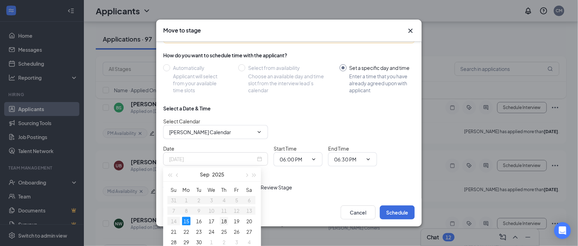
type input "[DATE]"
click at [221, 223] on div "18" at bounding box center [224, 221] width 8 height 8
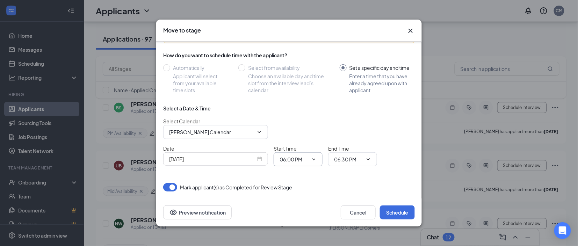
click at [287, 158] on input "06:00 PM" at bounding box center [293, 159] width 29 height 8
click at [297, 90] on div "03:45 PM" at bounding box center [295, 87] width 21 height 8
type input "03:45 PM"
click at [349, 159] on input "06:30 PM" at bounding box center [348, 159] width 29 height 8
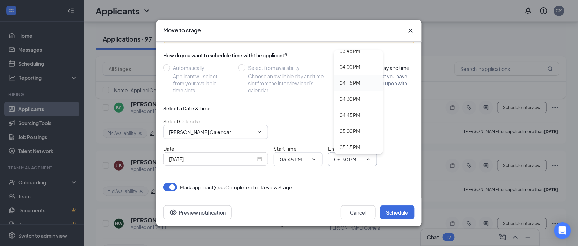
scroll to position [1018, 0]
click at [353, 74] on div "04:00 PM" at bounding box center [358, 67] width 49 height 16
type input "04:00 PM"
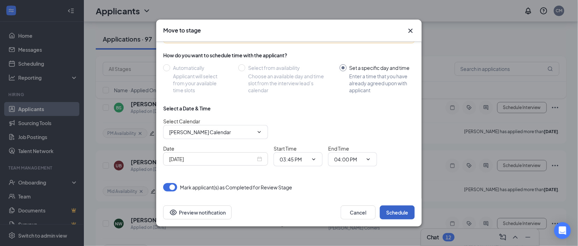
click at [395, 210] on button "Schedule" at bounding box center [397, 212] width 35 height 14
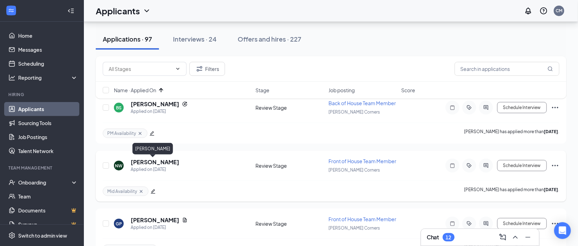
click at [148, 162] on h5 "[PERSON_NAME]" at bounding box center [155, 162] width 49 height 8
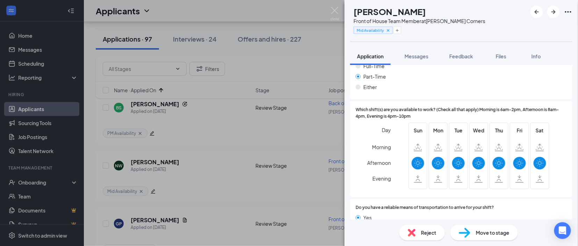
scroll to position [409, 0]
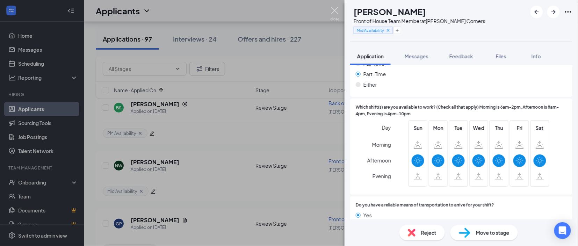
click at [334, 10] on img at bounding box center [334, 14] width 9 height 14
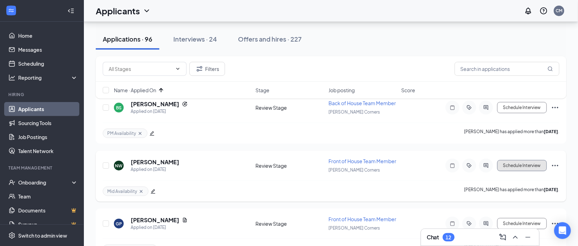
click at [521, 168] on button "Schedule Interview" at bounding box center [522, 165] width 50 height 11
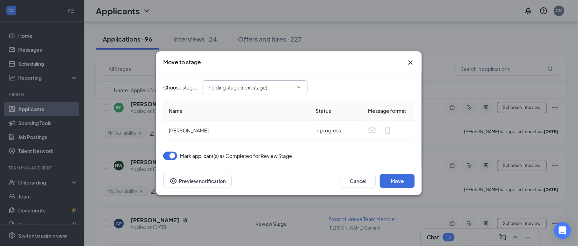
click at [278, 84] on input "holding stage (next stage)" at bounding box center [251, 87] width 85 height 8
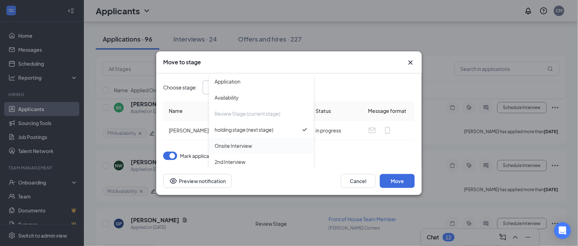
click at [239, 146] on div "Onsite Interview" at bounding box center [232, 146] width 37 height 8
type input "Onsite Interview"
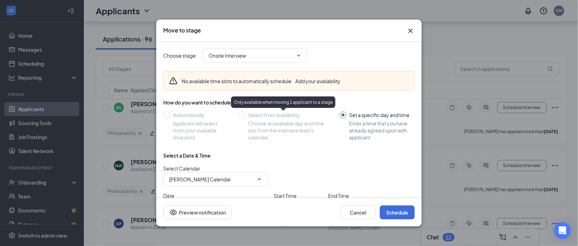
scroll to position [47, 0]
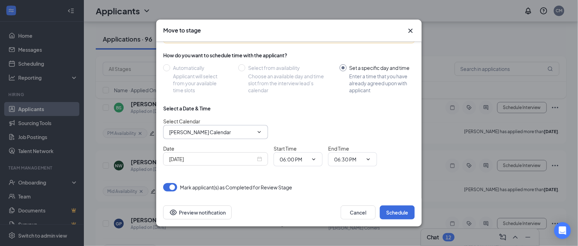
click at [212, 135] on input "[PERSON_NAME] Calendar" at bounding box center [211, 132] width 85 height 8
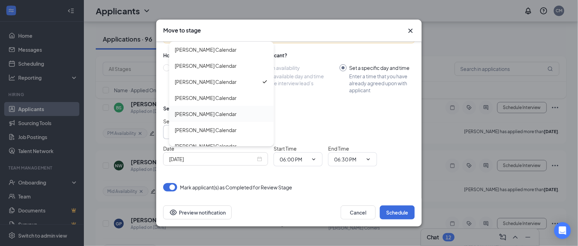
click at [209, 111] on div "[PERSON_NAME] Calendar" at bounding box center [206, 114] width 62 height 8
type input "[PERSON_NAME] Calendar"
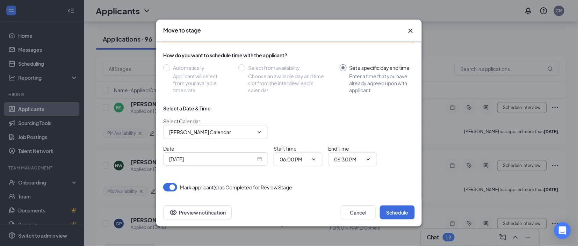
click at [260, 160] on div "[DATE]" at bounding box center [215, 159] width 93 height 8
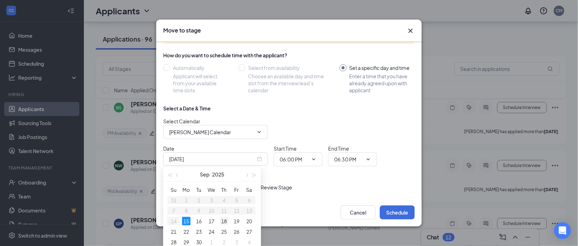
type input "[DATE]"
click at [225, 220] on div "18" at bounding box center [224, 221] width 8 height 8
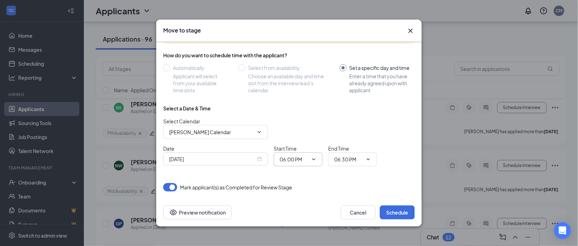
click at [296, 161] on input "06:00 PM" at bounding box center [293, 159] width 29 height 8
click at [293, 66] on div "04:00 PM" at bounding box center [303, 62] width 49 height 16
type input "04:00 PM"
click at [343, 158] on input "06:30 PM" at bounding box center [348, 159] width 29 height 8
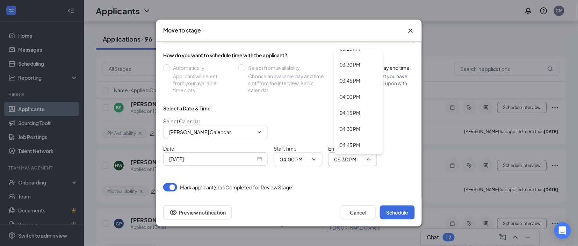
scroll to position [996, 0]
click at [350, 106] on div "04:15 PM" at bounding box center [349, 106] width 21 height 8
type input "04:15 PM"
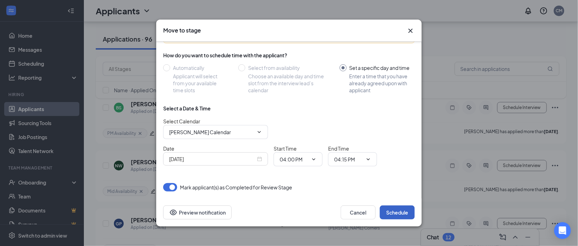
click at [400, 209] on button "Schedule" at bounding box center [397, 212] width 35 height 14
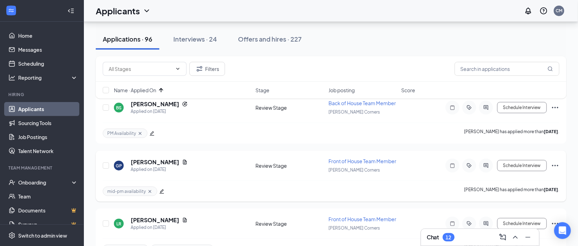
scroll to position [73, 0]
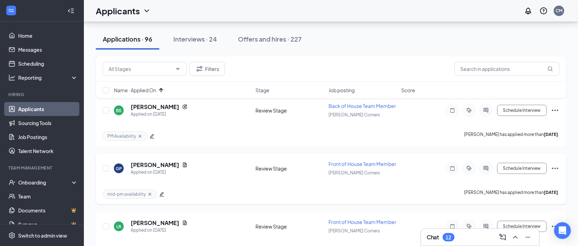
click at [154, 162] on h5 "[PERSON_NAME]" at bounding box center [155, 165] width 49 height 8
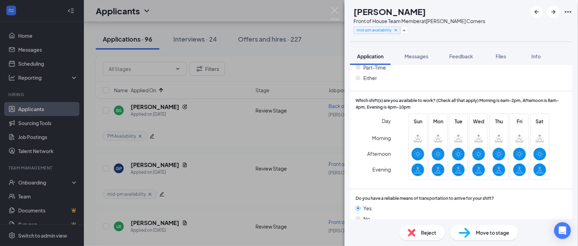
scroll to position [470, 0]
click at [480, 233] on span "Move to stage" at bounding box center [493, 233] width 34 height 8
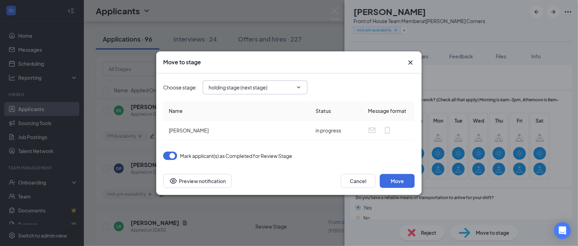
click at [270, 93] on span "holding stage (next stage)" at bounding box center [255, 87] width 105 height 14
click at [291, 92] on span "holding stage (next stage)" at bounding box center [255, 87] width 105 height 14
click at [299, 86] on icon "ChevronDown" at bounding box center [299, 88] width 6 height 6
click at [224, 85] on input "holding stage (next stage)" at bounding box center [251, 87] width 85 height 8
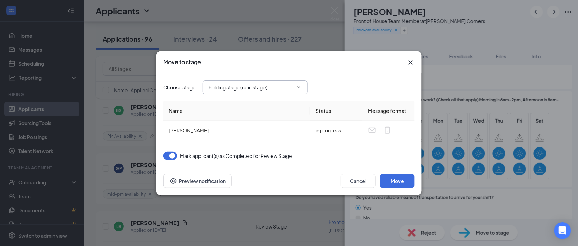
click at [244, 89] on input "holding stage (next stage)" at bounding box center [251, 87] width 85 height 8
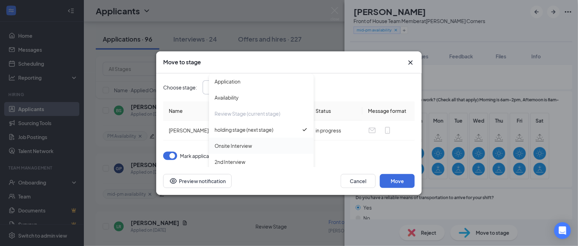
click at [237, 145] on div "Onsite Interview" at bounding box center [232, 146] width 37 height 8
type input "Onsite Interview"
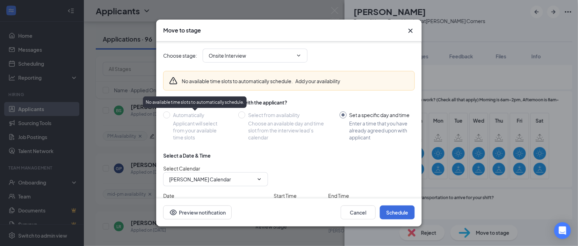
scroll to position [47, 0]
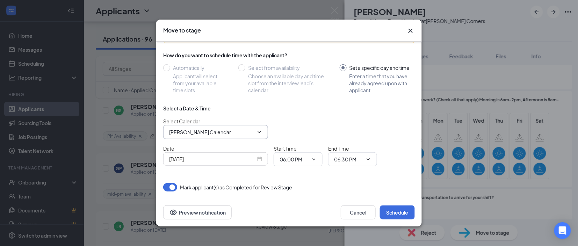
click at [193, 132] on input "[PERSON_NAME] Calendar" at bounding box center [211, 132] width 85 height 8
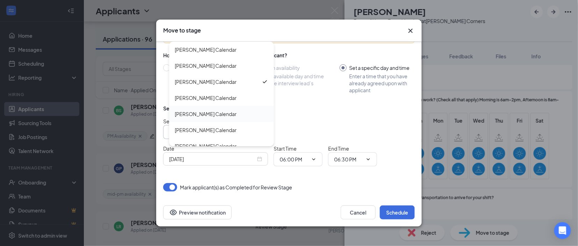
click at [191, 114] on div "[PERSON_NAME] Calendar" at bounding box center [206, 114] width 62 height 8
type input "[PERSON_NAME] Calendar"
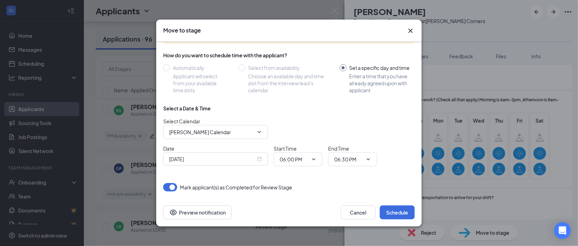
click at [258, 163] on div "[DATE]" at bounding box center [215, 158] width 105 height 13
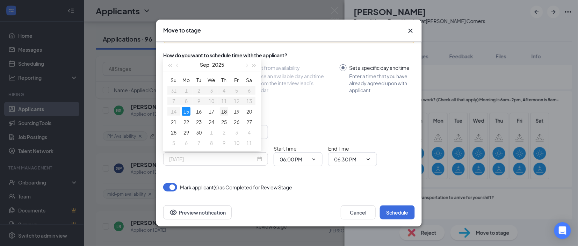
type input "[DATE]"
click at [224, 111] on div "18" at bounding box center [224, 111] width 8 height 8
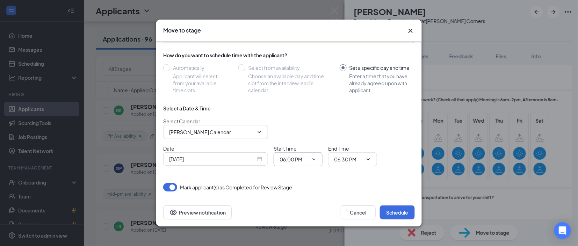
click at [295, 156] on input "06:00 PM" at bounding box center [293, 159] width 29 height 8
click at [306, 100] on div "04:15 PM" at bounding box center [295, 102] width 21 height 8
type input "04:15 PM"
click at [343, 164] on span "06:30 PM" at bounding box center [352, 159] width 49 height 14
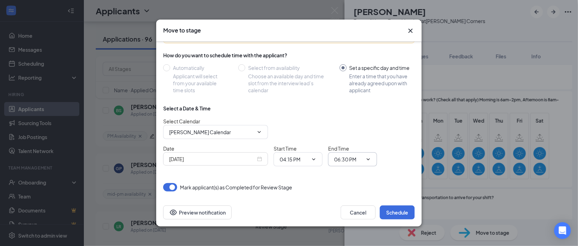
click at [349, 161] on input "06:30 PM" at bounding box center [348, 159] width 29 height 8
click at [355, 132] on div "04:30 PM" at bounding box center [349, 134] width 21 height 8
type input "04:30 PM"
click at [397, 215] on button "Schedule" at bounding box center [397, 212] width 35 height 14
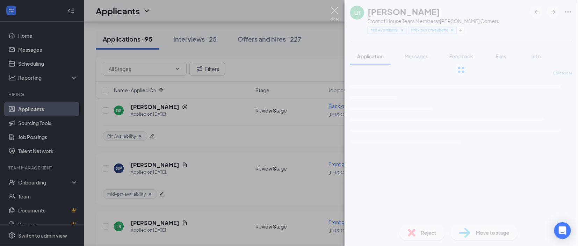
click at [335, 7] on img at bounding box center [334, 14] width 9 height 14
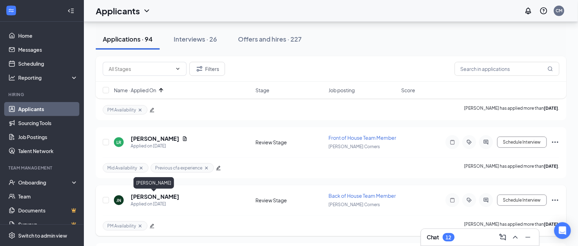
scroll to position [89, 0]
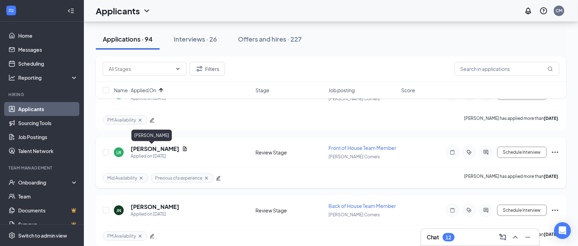
click at [145, 150] on h5 "[PERSON_NAME]" at bounding box center [155, 149] width 49 height 8
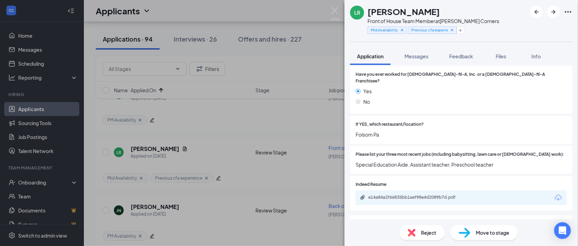
scroll to position [235, 0]
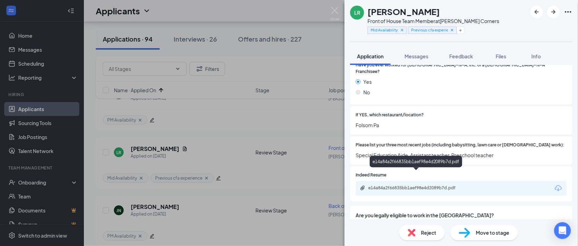
click at [390, 185] on div "e14a84a2f66835bb1aef98e4d2089b7d.pdf" at bounding box center [417, 188] width 98 height 6
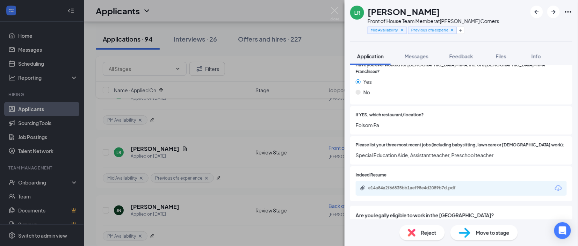
click at [476, 232] on span "Move to stage" at bounding box center [493, 233] width 34 height 8
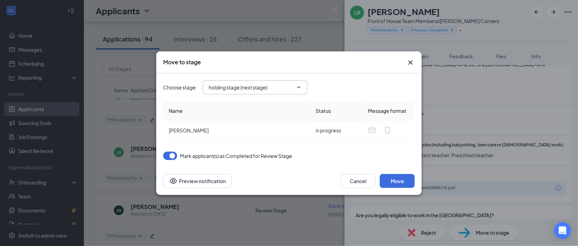
click at [268, 92] on span "holding stage (next stage)" at bounding box center [255, 87] width 105 height 14
click at [224, 86] on input "holding stage (next stage)" at bounding box center [251, 87] width 85 height 8
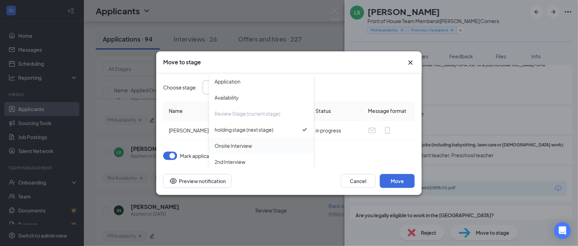
click at [240, 147] on div "Onsite Interview" at bounding box center [232, 146] width 37 height 8
type input "Onsite Interview"
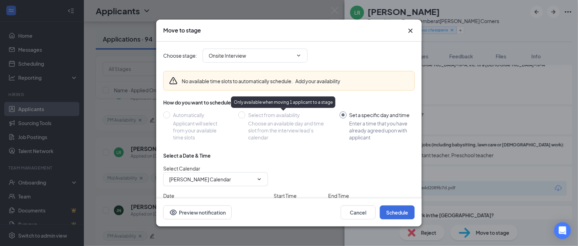
scroll to position [47, 0]
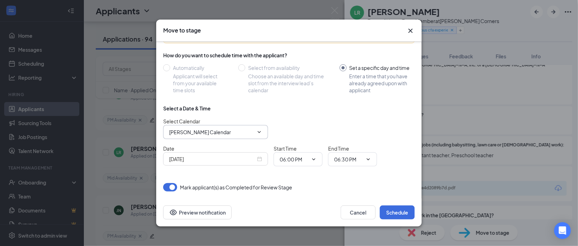
click at [243, 130] on input "[PERSON_NAME] Calendar" at bounding box center [211, 132] width 85 height 8
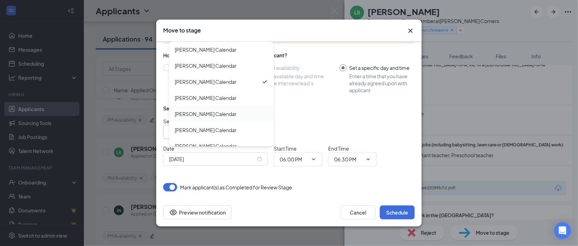
click at [201, 114] on div "[PERSON_NAME] Calendar" at bounding box center [206, 114] width 62 height 8
type input "[PERSON_NAME] Calendar"
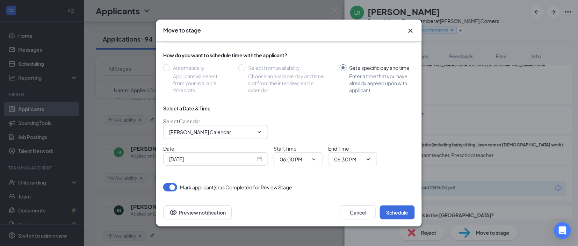
click at [261, 162] on div "[DATE]" at bounding box center [215, 159] width 93 height 8
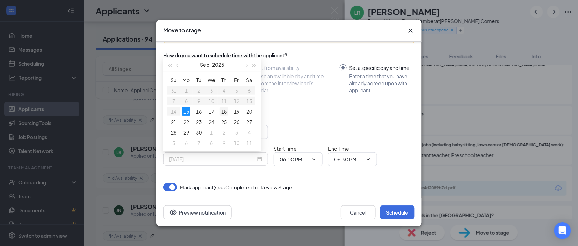
type input "[DATE]"
click at [226, 109] on div "18" at bounding box center [224, 111] width 8 height 8
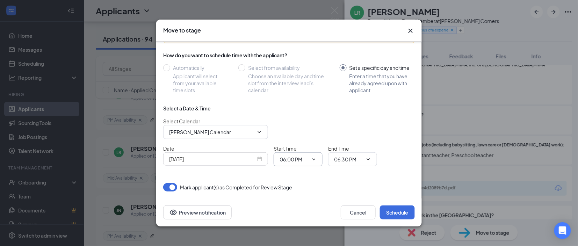
click at [288, 158] on input "06:00 PM" at bounding box center [293, 159] width 29 height 8
click at [297, 65] on div "04:30 PM" at bounding box center [303, 71] width 49 height 16
type input "04:30 PM"
click at [348, 160] on input "06:30 PM" at bounding box center [348, 159] width 29 height 8
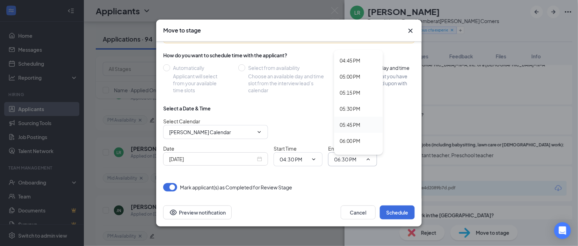
scroll to position [1071, 0]
click at [361, 64] on div "04:45 PM" at bounding box center [358, 64] width 38 height 8
type input "04:45 PM"
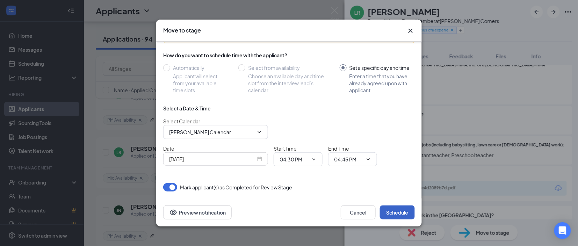
click at [401, 207] on button "Schedule" at bounding box center [397, 212] width 35 height 14
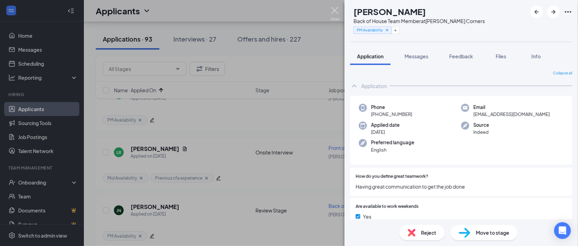
click at [334, 13] on img at bounding box center [334, 14] width 9 height 14
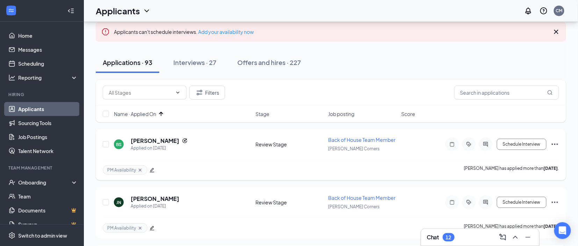
scroll to position [39, 0]
click at [533, 140] on button "Schedule Interview" at bounding box center [522, 144] width 50 height 11
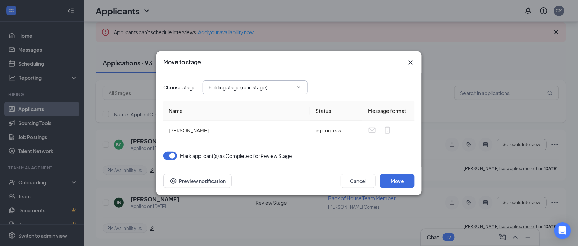
click at [239, 82] on span "holding stage (next stage)" at bounding box center [255, 87] width 105 height 14
click at [262, 87] on input "holding stage (next stage)" at bounding box center [251, 87] width 85 height 8
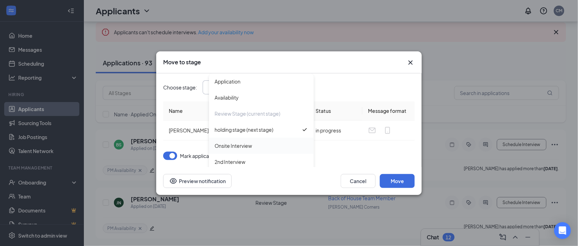
click at [240, 150] on div "Onsite Interview" at bounding box center [261, 146] width 105 height 16
type input "Onsite Interview"
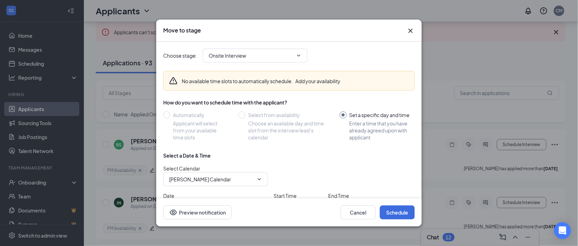
click at [411, 29] on icon "Cross" at bounding box center [410, 31] width 8 height 8
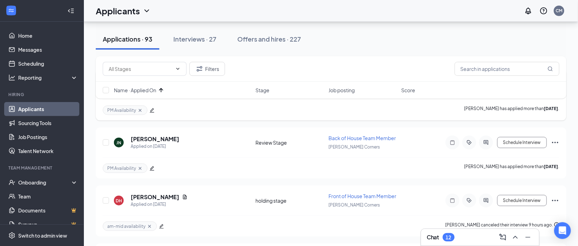
scroll to position [101, 0]
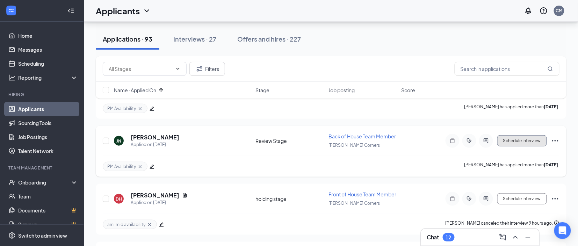
click at [532, 144] on button "Schedule Interview" at bounding box center [522, 140] width 50 height 11
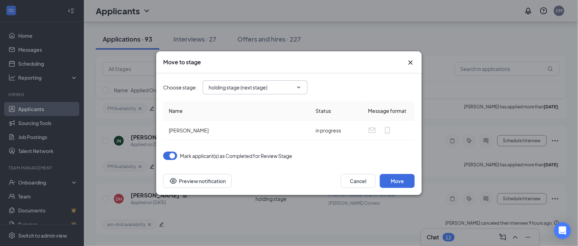
click at [264, 92] on span "holding stage (next stage)" at bounding box center [255, 87] width 105 height 14
click at [303, 87] on span "holding stage (next stage)" at bounding box center [255, 87] width 105 height 14
click at [234, 89] on input "holding stage (next stage)" at bounding box center [251, 87] width 85 height 8
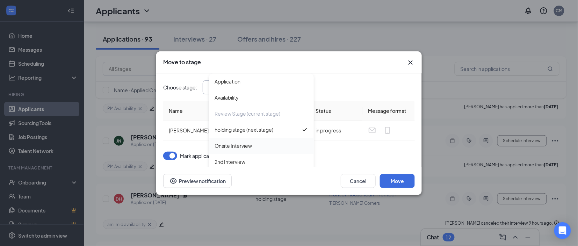
click at [232, 147] on div "Onsite Interview" at bounding box center [232, 146] width 37 height 8
type input "Onsite Interview"
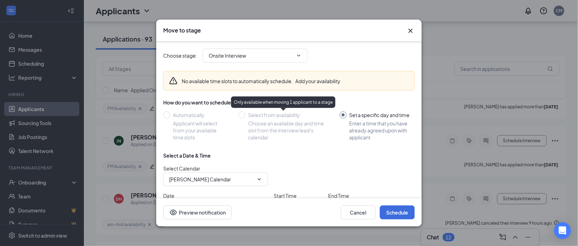
scroll to position [47, 0]
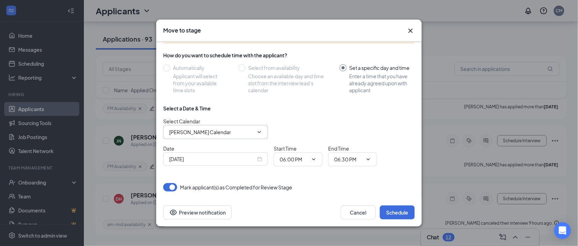
click at [213, 131] on input "[PERSON_NAME] Calendar" at bounding box center [211, 132] width 85 height 8
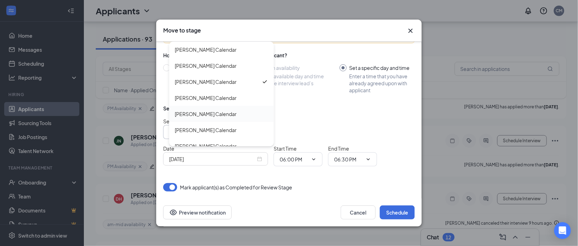
click at [222, 114] on div "[PERSON_NAME] Calendar" at bounding box center [206, 114] width 62 height 8
type input "[PERSON_NAME] Calendar"
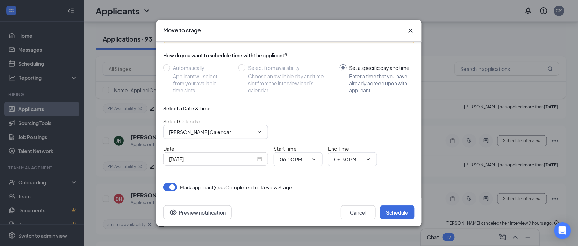
click at [260, 162] on div "[DATE]" at bounding box center [215, 159] width 93 height 8
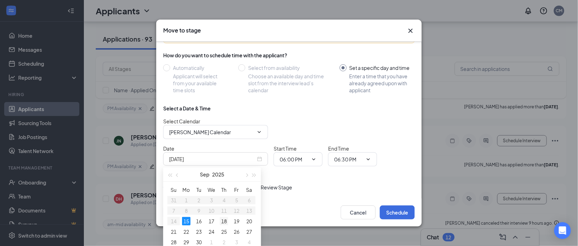
type input "[DATE]"
click at [227, 220] on div "18" at bounding box center [224, 221] width 8 height 8
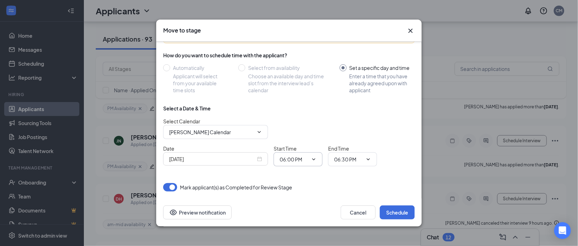
click at [314, 159] on icon "ChevronDown" at bounding box center [314, 159] width 6 height 6
click at [297, 159] on input "06:00 PM" at bounding box center [293, 159] width 29 height 8
click at [300, 112] on div "04:45 PM" at bounding box center [295, 111] width 21 height 8
type input "04:45 PM"
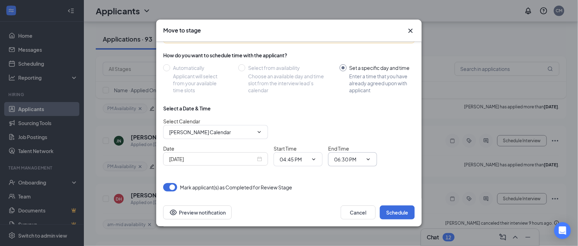
click at [355, 159] on input "06:30 PM" at bounding box center [348, 159] width 29 height 8
click at [357, 73] on div "05:00 PM" at bounding box center [349, 77] width 21 height 8
type input "05:00 PM"
click at [381, 167] on div "Select a Date & Time Select Calendar [PERSON_NAME] Calendar [PERSON_NAME] Calen…" at bounding box center [288, 138] width 251 height 67
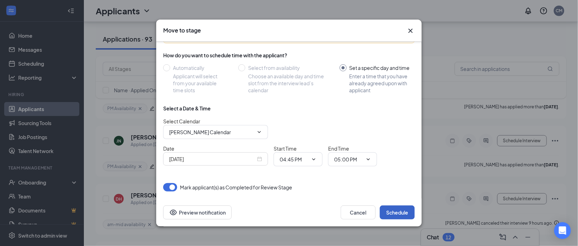
click at [390, 211] on button "Schedule" at bounding box center [397, 212] width 35 height 14
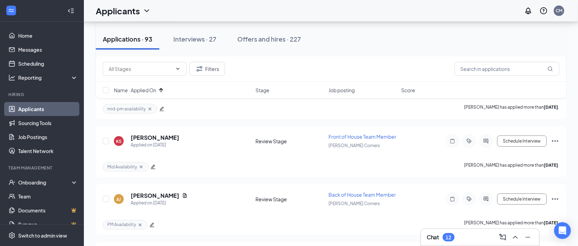
scroll to position [0, 0]
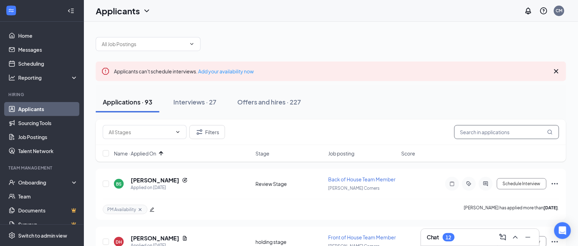
click at [470, 131] on input "text" at bounding box center [506, 132] width 105 height 14
type input "[PERSON_NAME]"
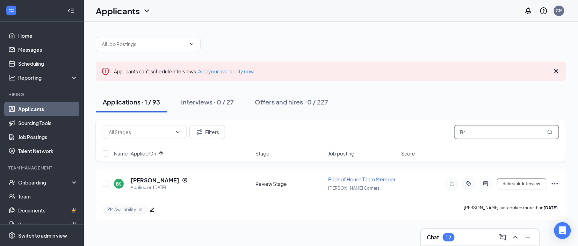
type input "B"
click at [401, 117] on div "Applications · 1 / 93 Interviews · 0 / 27 Offers and hires · 0 / 227" at bounding box center [331, 102] width 470 height 35
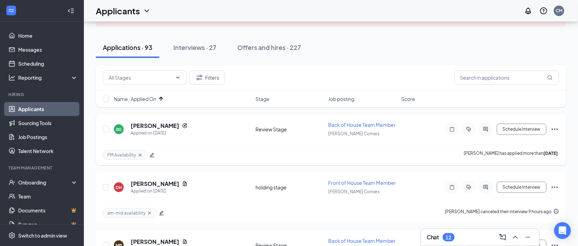
scroll to position [55, 0]
click at [173, 182] on h5 "[PERSON_NAME]" at bounding box center [155, 183] width 49 height 8
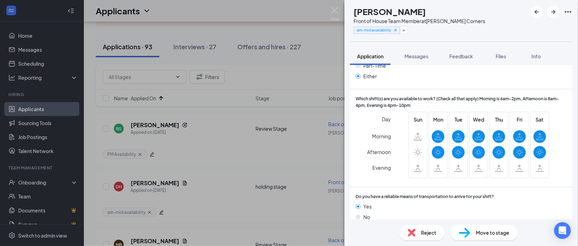
scroll to position [487, 0]
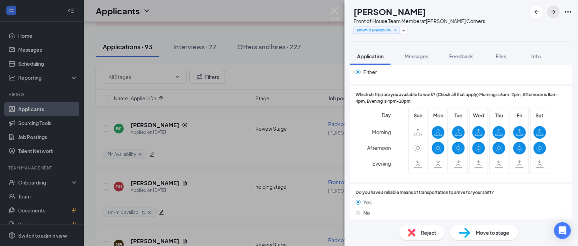
click at [553, 11] on icon "ArrowRight" at bounding box center [553, 12] width 8 height 8
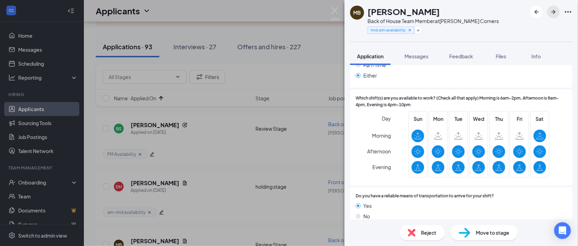
scroll to position [498, 0]
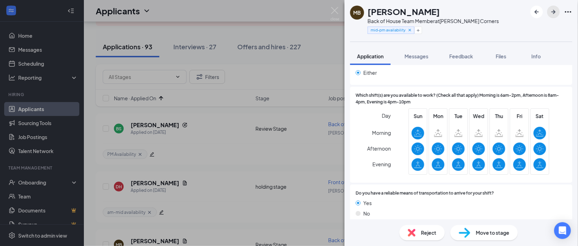
click at [555, 9] on icon "ArrowRight" at bounding box center [553, 12] width 8 height 8
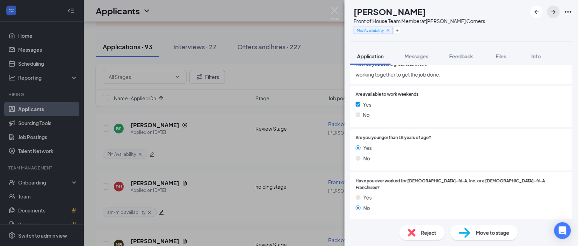
scroll to position [137, 0]
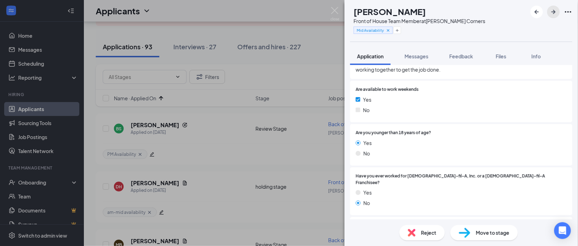
click at [555, 14] on icon "ArrowRight" at bounding box center [553, 12] width 8 height 8
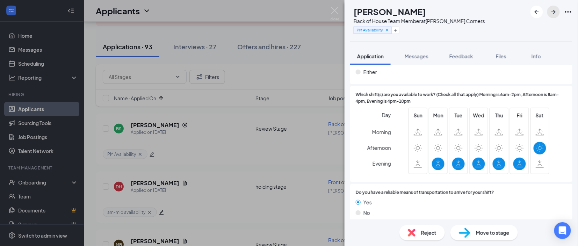
scroll to position [395, 0]
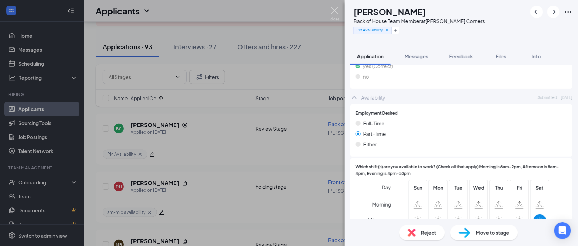
click at [334, 11] on img at bounding box center [334, 14] width 9 height 14
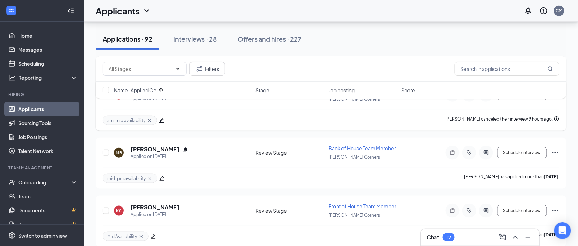
scroll to position [147, 0]
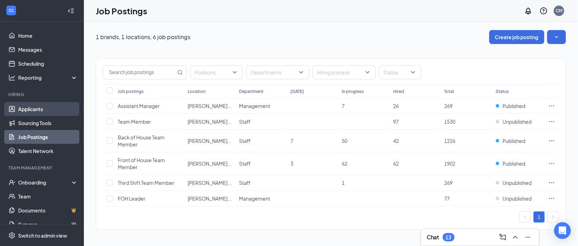
click at [39, 108] on link "Applicants" at bounding box center [48, 109] width 60 height 14
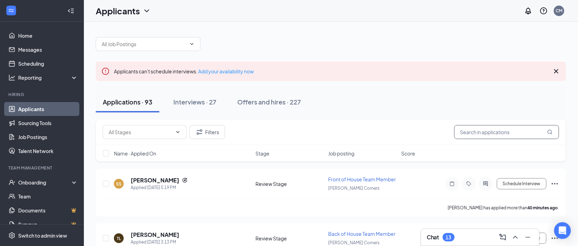
click at [485, 128] on input "text" at bounding box center [506, 132] width 105 height 14
type input "[PERSON_NAME]"
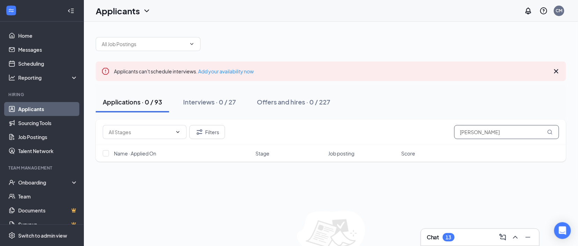
click at [467, 130] on input "[PERSON_NAME]" at bounding box center [506, 132] width 105 height 14
type input "[PERSON_NAME]"
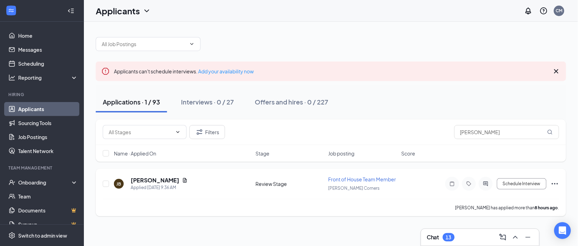
click at [553, 185] on icon "Ellipses" at bounding box center [554, 184] width 8 height 8
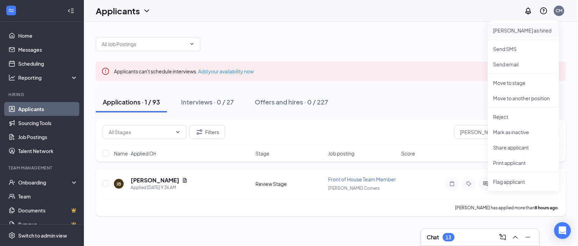
click at [510, 33] on p "[PERSON_NAME] as hired" at bounding box center [523, 30] width 60 height 7
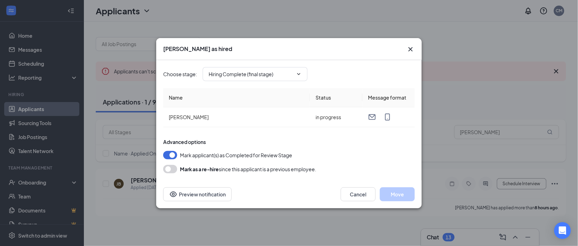
type input "Hiring Complete (final stage)"
click at [395, 190] on button "Move" at bounding box center [397, 194] width 35 height 14
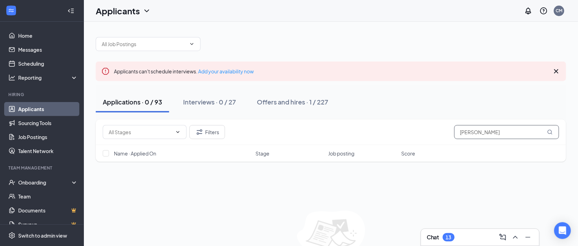
click at [490, 138] on input "janiyah batts" at bounding box center [506, 132] width 105 height 14
type input "alexis"
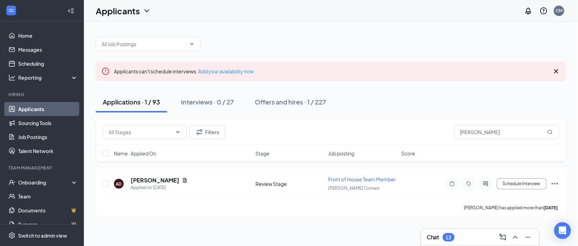
click at [451, 239] on div "13" at bounding box center [449, 237] width 6 height 6
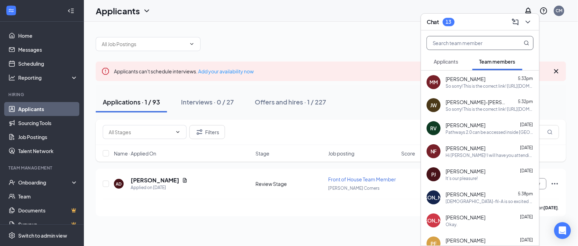
click at [450, 43] on input "text" at bounding box center [468, 42] width 83 height 13
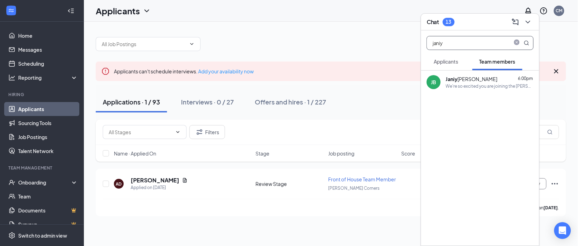
type input "janiy"
click at [458, 75] on div "Janiy ah Batts" at bounding box center [472, 78] width 52 height 7
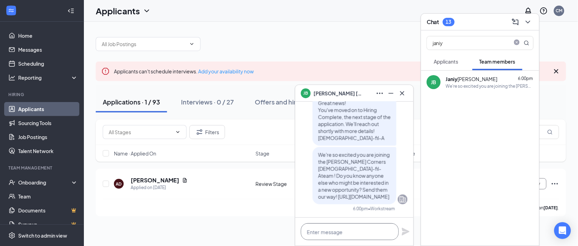
click at [326, 231] on textarea at bounding box center [350, 231] width 98 height 17
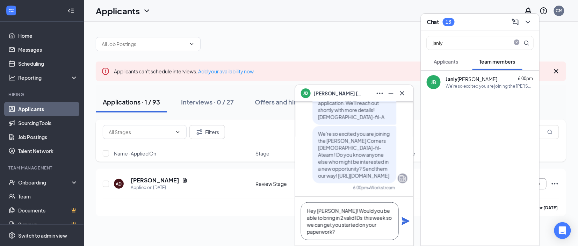
type textarea "Hey Janiyah! Would you be able to bring in 2 valid IDs this week so we can get …"
click at [405, 225] on icon "Plane" at bounding box center [405, 221] width 8 height 8
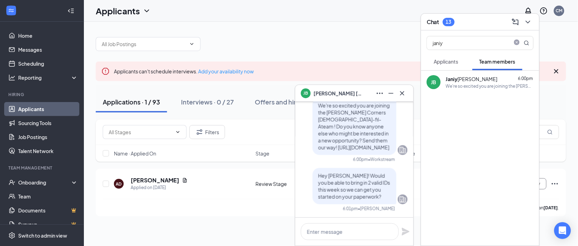
scroll to position [0, 0]
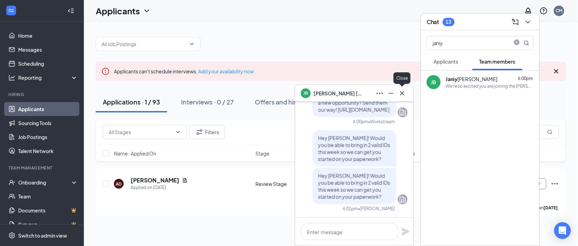
click at [401, 92] on icon "Cross" at bounding box center [402, 93] width 8 height 8
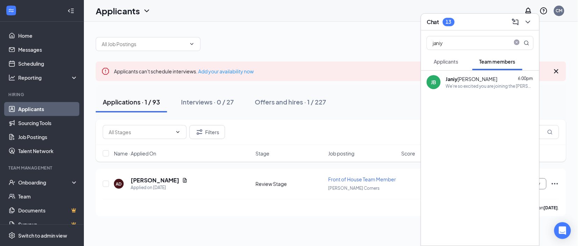
click at [481, 26] on div "Chat 13" at bounding box center [479, 21] width 107 height 11
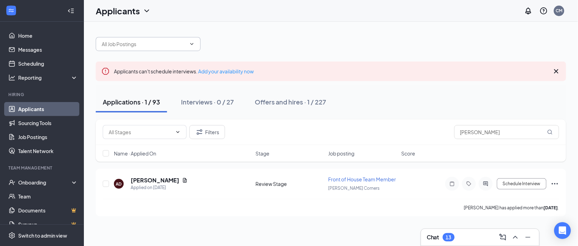
click at [144, 41] on input "text" at bounding box center [144, 44] width 85 height 8
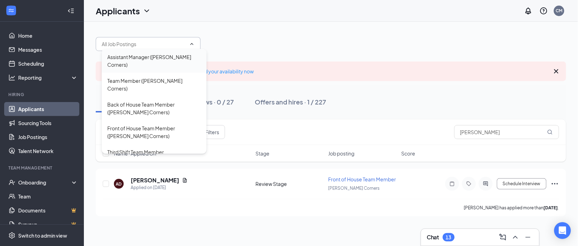
click at [149, 59] on div "Assistant Manager (Cobb Corners)" at bounding box center [154, 60] width 94 height 15
type input "Assistant Manager (Cobb Corners)"
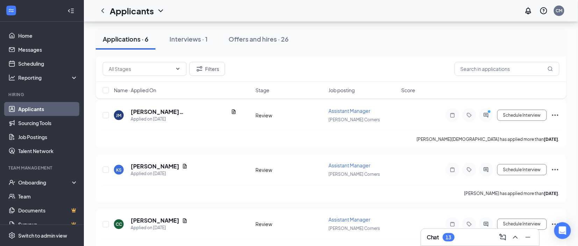
scroll to position [263, 0]
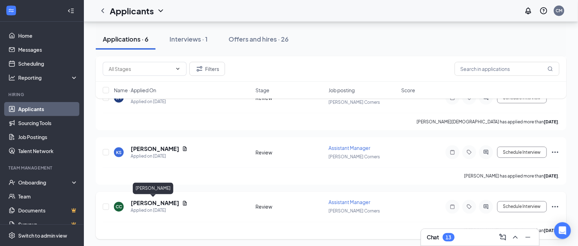
click at [156, 202] on h5 "Cora Caraway" at bounding box center [155, 203] width 49 height 8
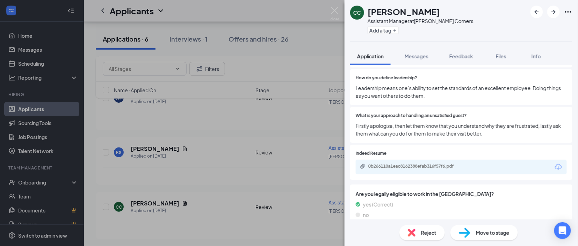
scroll to position [320, 0]
click at [407, 160] on div "0b266110a1eac8162388efab316f57f6.pdf" at bounding box center [415, 154] width 91 height 14
click at [407, 163] on div "0b266110a1eac8162388efab316f57f6.pdf" at bounding box center [417, 166] width 98 height 6
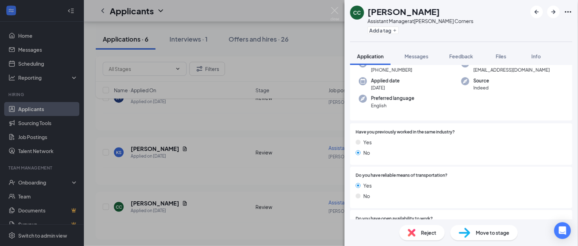
scroll to position [0, 0]
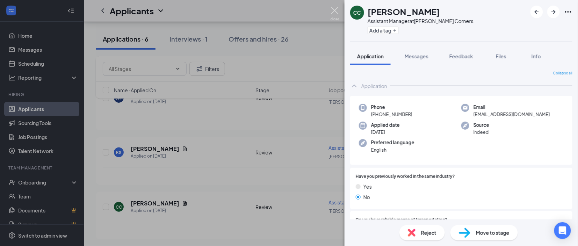
click at [337, 7] on img at bounding box center [334, 14] width 9 height 14
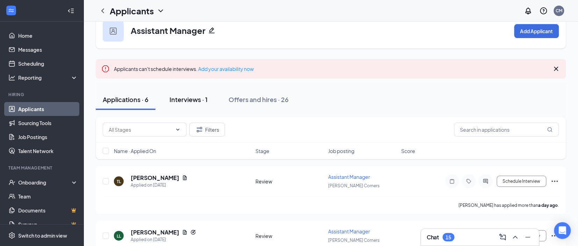
scroll to position [3, 0]
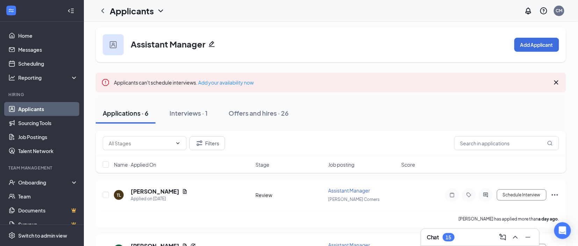
click at [160, 166] on div "Name · Applied On" at bounding box center [182, 164] width 137 height 7
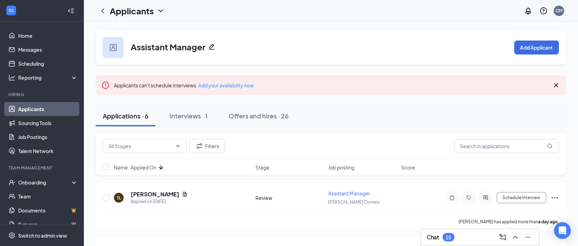
click at [161, 169] on icon "ArrowDown" at bounding box center [161, 167] width 4 height 4
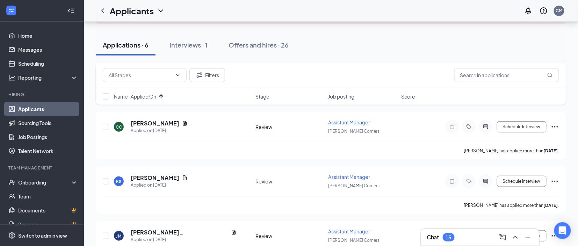
scroll to position [69, 0]
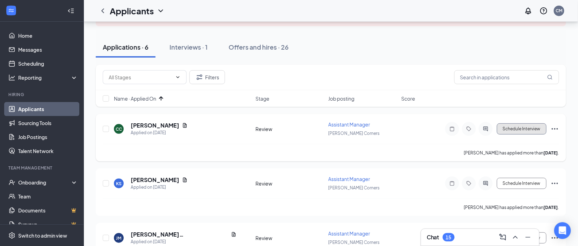
click at [529, 132] on button "Schedule Interview" at bounding box center [522, 128] width 50 height 11
type input "Onsite Interview (next stage)"
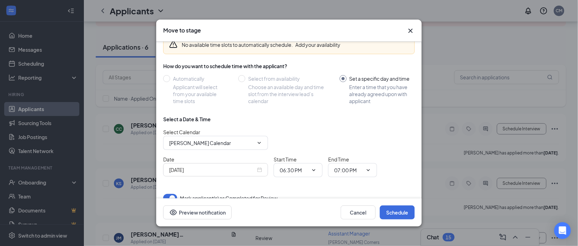
scroll to position [47, 0]
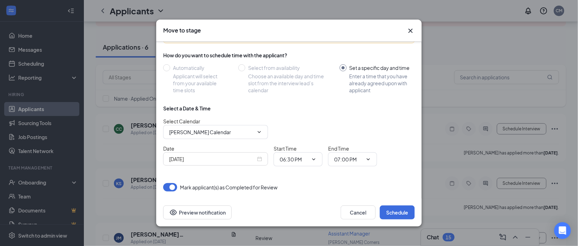
click at [258, 159] on div "[DATE]" at bounding box center [215, 159] width 93 height 8
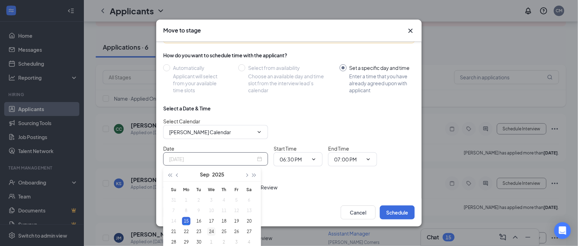
type input "[DATE]"
click at [210, 231] on div "24" at bounding box center [211, 231] width 8 height 8
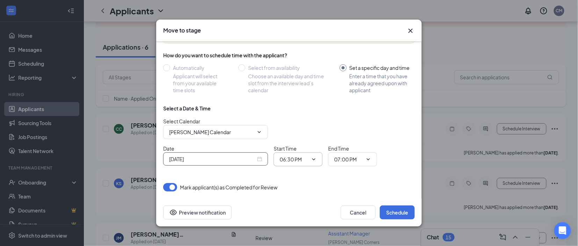
click at [294, 163] on span "06:30 PM" at bounding box center [297, 159] width 49 height 14
click at [292, 158] on input "06:30 PM" at bounding box center [293, 159] width 29 height 8
click at [296, 84] on div "09:00 AM" at bounding box center [295, 84] width 21 height 8
type input "09:00 AM"
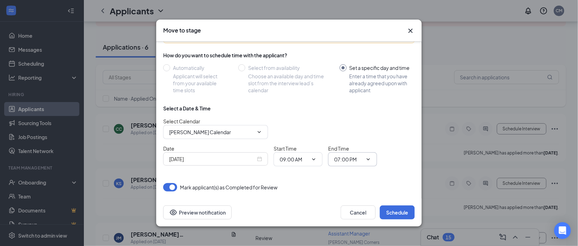
click at [352, 161] on input "07:00 PM" at bounding box center [348, 159] width 29 height 8
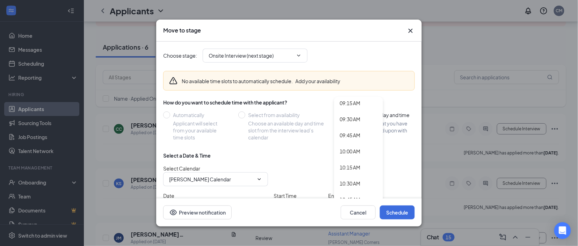
scroll to position [597, 0]
click at [353, 120] on div "09:30 AM" at bounding box center [349, 118] width 21 height 8
type input "09:30 AM"
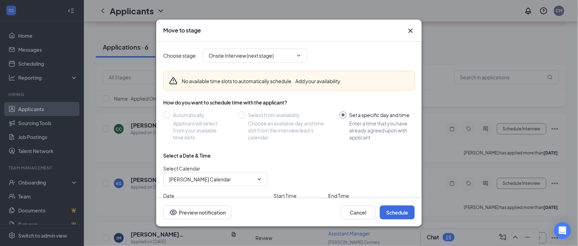
click at [383, 169] on div "Select Calendar Christa Mariani's Calendar" at bounding box center [288, 176] width 251 height 22
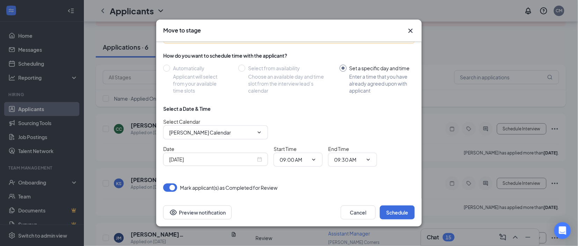
scroll to position [47, 0]
click at [399, 211] on button "Schedule" at bounding box center [397, 212] width 35 height 14
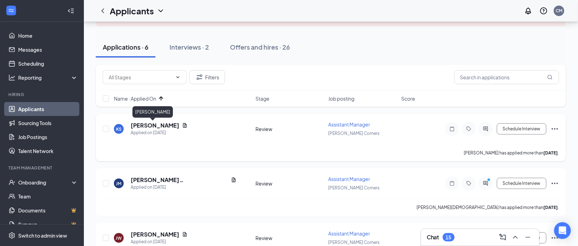
click at [144, 123] on h5 "Kelli Schmidt" at bounding box center [155, 126] width 49 height 8
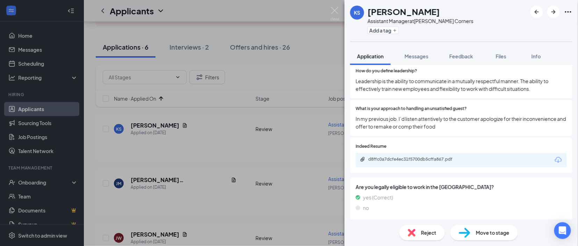
scroll to position [312, 0]
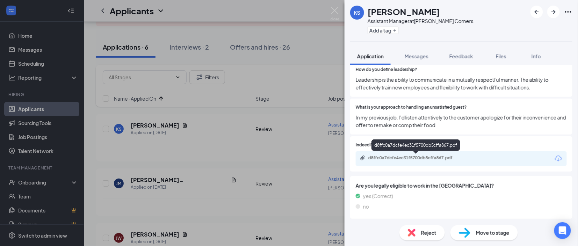
click at [400, 158] on div "d8ffc0a7dcfe4ec31f5700db5cffa867.pdf" at bounding box center [417, 158] width 98 height 6
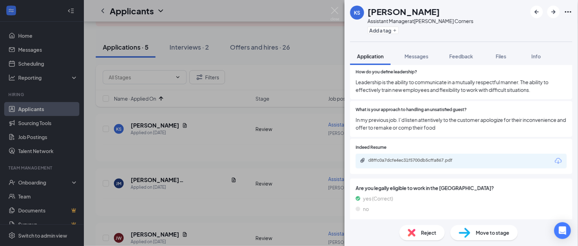
click at [477, 229] on span "Move to stage" at bounding box center [493, 233] width 34 height 8
type input "Onsite Interview (next stage)"
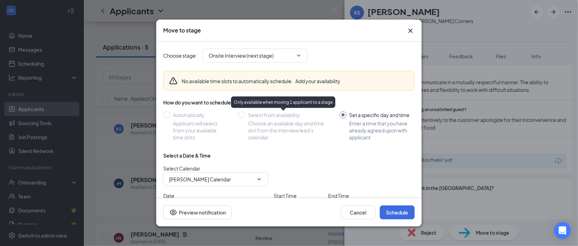
scroll to position [47, 0]
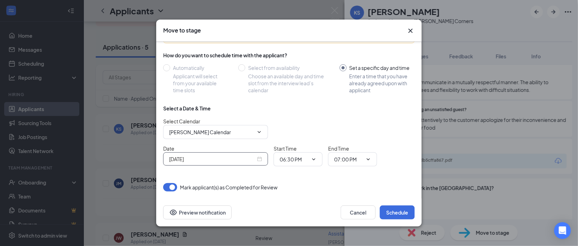
click at [260, 160] on div "[DATE]" at bounding box center [215, 159] width 93 height 8
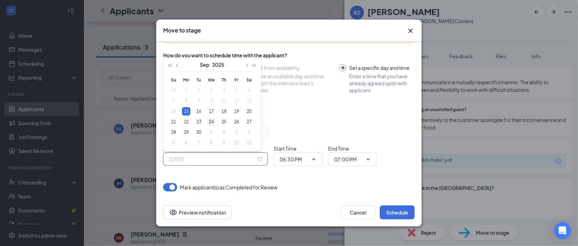
type input "[DATE]"
click at [211, 120] on div "24" at bounding box center [211, 122] width 8 height 8
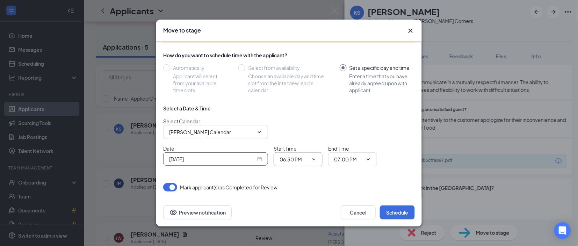
click at [308, 161] on span "06:30 PM" at bounding box center [297, 159] width 49 height 14
click at [287, 161] on input "06:30 PM" at bounding box center [293, 159] width 29 height 8
click at [298, 83] on div "09:30 AM" at bounding box center [303, 78] width 49 height 16
type input "09:30 AM"
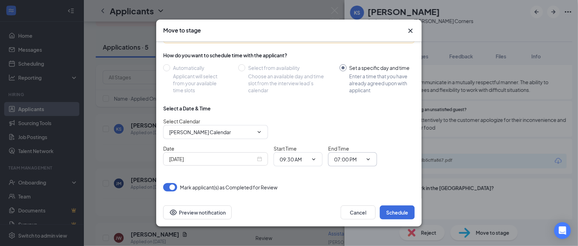
click at [348, 159] on input "07:00 PM" at bounding box center [348, 159] width 29 height 8
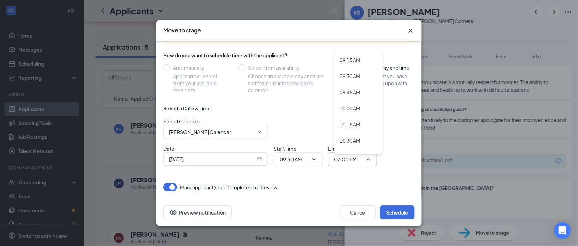
click at [350, 103] on div "10:00 AM" at bounding box center [358, 108] width 49 height 16
type input "10:00 AM"
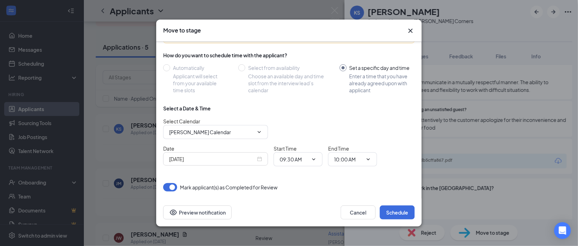
click at [397, 169] on div "Select a Date & Time Select Calendar Christa Mariani's Calendar Date Sep 24, 20…" at bounding box center [288, 138] width 251 height 67
click at [397, 207] on button "Schedule" at bounding box center [397, 212] width 35 height 14
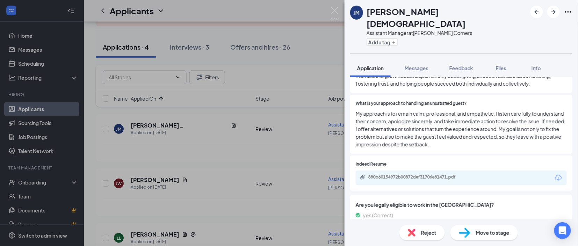
scroll to position [389, 0]
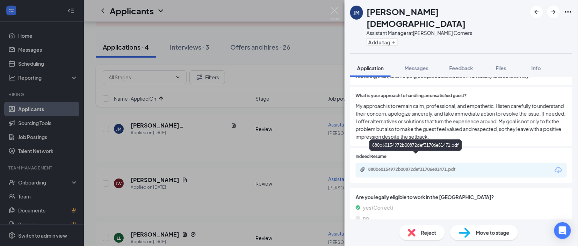
click at [407, 167] on div "880b60154972b00872def31706e81471.pdf" at bounding box center [417, 170] width 98 height 6
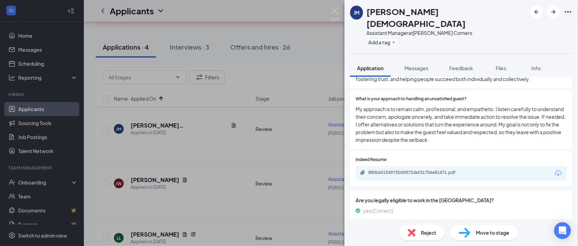
click at [472, 231] on div "Move to stage" at bounding box center [483, 232] width 67 height 15
type input "Onsite Interview (next stage)"
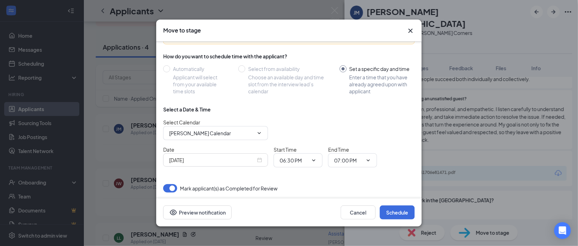
scroll to position [47, 0]
click at [213, 133] on input "[PERSON_NAME] Calendar" at bounding box center [211, 132] width 85 height 8
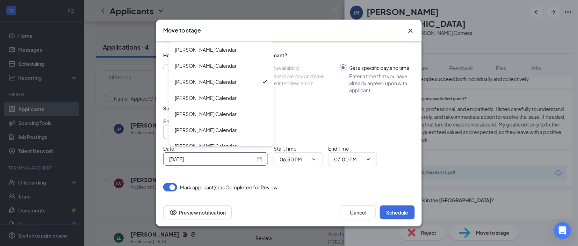
click at [215, 159] on input "[DATE]" at bounding box center [212, 159] width 87 height 8
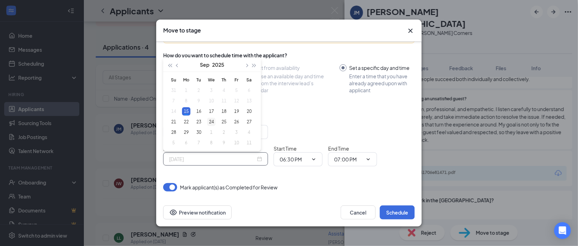
type input "[DATE]"
click at [209, 123] on div "24" at bounding box center [211, 122] width 8 height 8
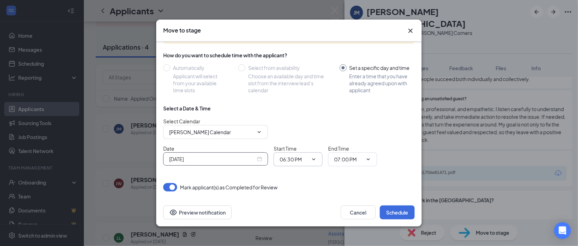
click at [287, 155] on input "06:30 PM" at bounding box center [293, 159] width 29 height 8
click at [296, 80] on div "10:00 AM" at bounding box center [303, 73] width 49 height 16
type input "10:00 AM"
click at [348, 154] on span "07:00 PM" at bounding box center [352, 159] width 49 height 14
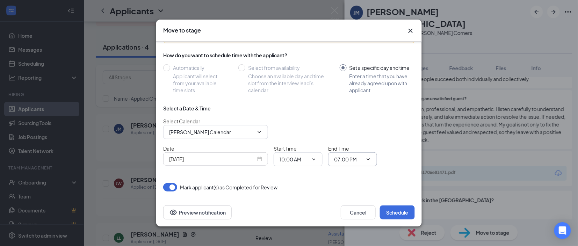
click at [336, 161] on input "07:00 PM" at bounding box center [348, 159] width 29 height 8
click at [352, 53] on div "10:30 AM" at bounding box center [349, 55] width 21 height 8
type input "10:30 AM"
click at [400, 174] on div "Choose stage : Onsite Interview (next stage) No available time slots to automat…" at bounding box center [288, 92] width 251 height 197
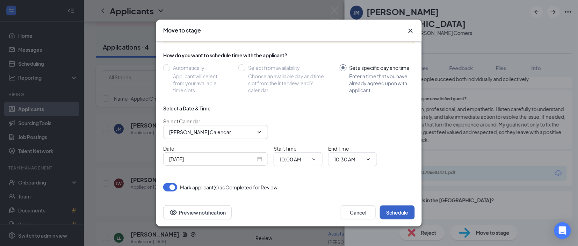
click at [397, 214] on button "Schedule" at bounding box center [397, 212] width 35 height 14
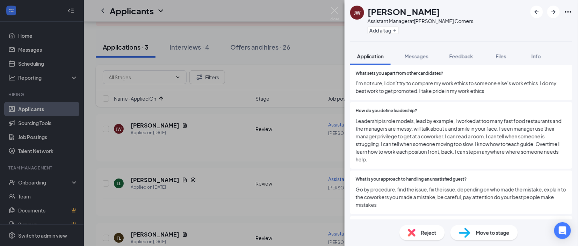
scroll to position [363, 0]
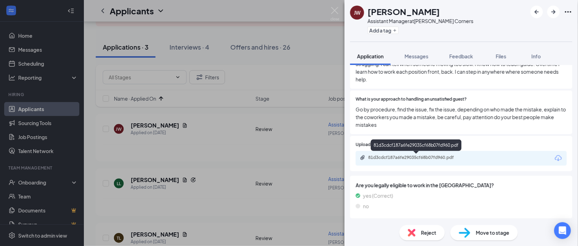
click at [406, 157] on div "81d3cdcf187a6fe29035cf68b07fd960.pdf" at bounding box center [417, 158] width 98 height 6
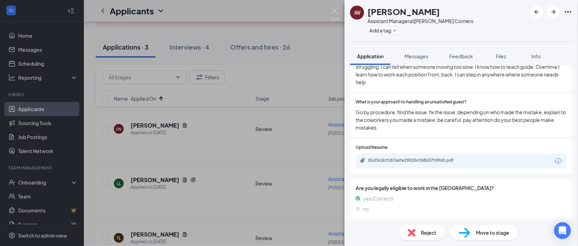
click at [408, 237] on div "Reject" at bounding box center [421, 232] width 45 height 15
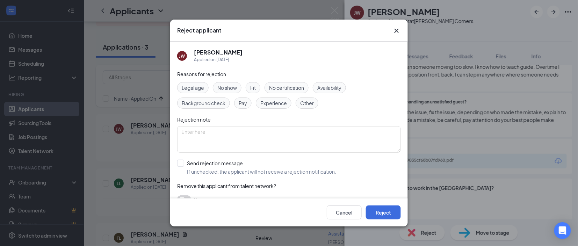
click at [270, 99] on span "Experience" at bounding box center [273, 103] width 27 height 8
click at [182, 160] on input "Send rejection message If unchecked, the applicant will not receive a rejection…" at bounding box center [256, 167] width 159 height 15
checkbox input "true"
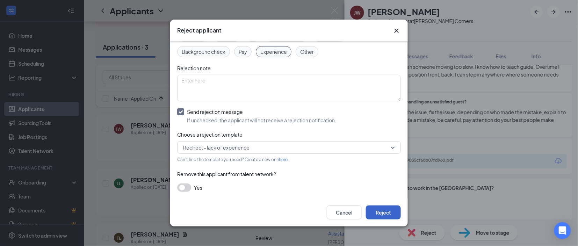
click at [388, 214] on button "Reject" at bounding box center [383, 212] width 35 height 14
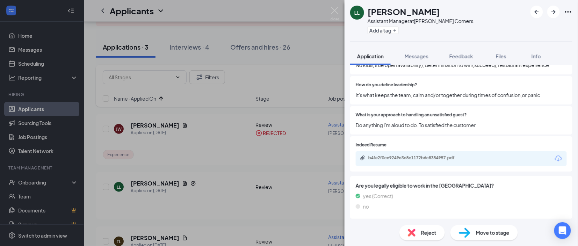
scroll to position [301, 0]
click at [427, 155] on div "b4fe2f0ce9249e3c8c1172b6c8354957.pdf" at bounding box center [417, 158] width 98 height 6
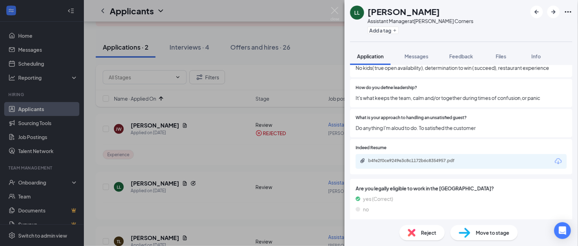
click at [487, 233] on span "Move to stage" at bounding box center [493, 233] width 34 height 8
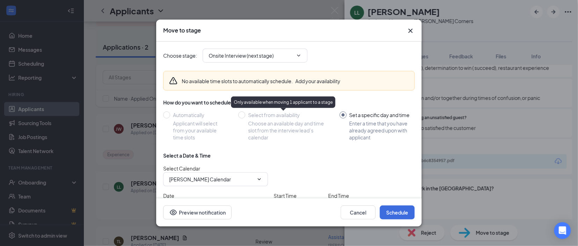
scroll to position [47, 0]
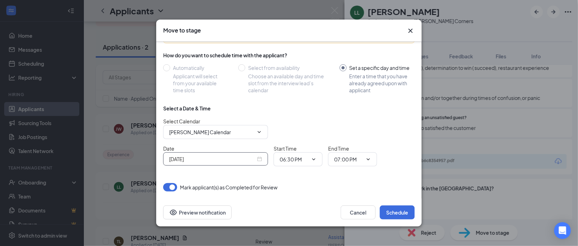
click at [228, 159] on input "[DATE]" at bounding box center [212, 159] width 87 height 8
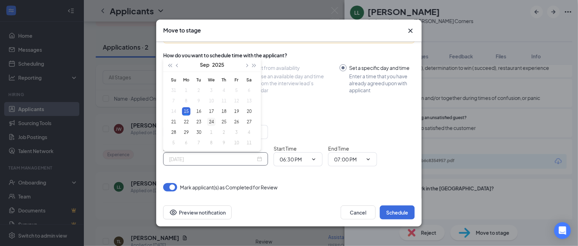
type input "[DATE]"
click at [209, 122] on div "24" at bounding box center [211, 122] width 8 height 8
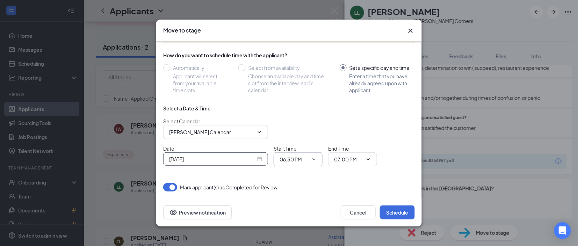
click at [285, 157] on input "06:30 PM" at bounding box center [293, 159] width 29 height 8
click at [298, 63] on div "10:30 AM" at bounding box center [295, 63] width 21 height 8
type input "10:30 AM"
click at [346, 159] on input "07:00 PM" at bounding box center [348, 159] width 29 height 8
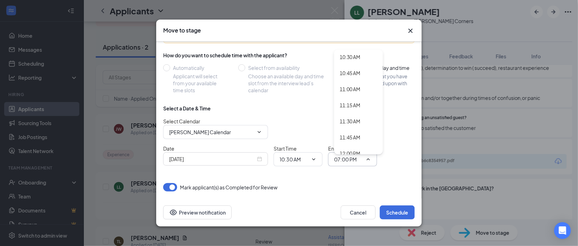
scroll to position [695, 0]
click at [352, 74] on div "11:00 AM" at bounding box center [358, 69] width 49 height 16
type input "11:00 AM"
click at [386, 157] on div "Date Sep 24, 2025 Start Time 10:30 AM 12:00 AM 12:15 AM 12:30 AM 12:45 AM 01:00…" at bounding box center [288, 156] width 251 height 22
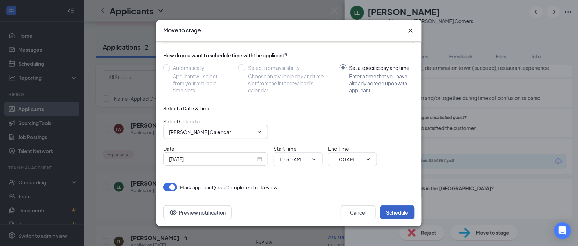
click at [390, 212] on button "Schedule" at bounding box center [397, 212] width 35 height 14
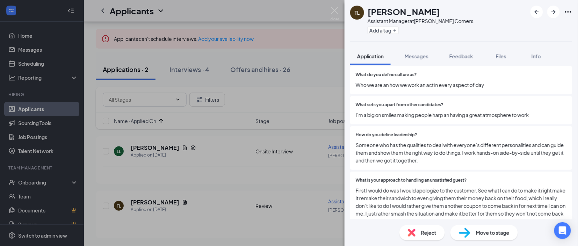
scroll to position [327, 0]
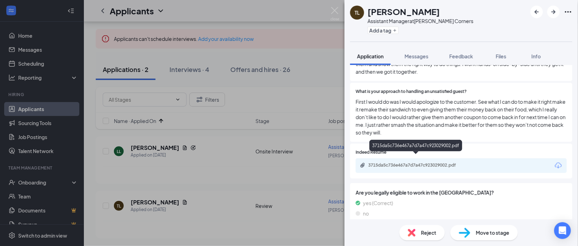
click at [431, 162] on div "3715da5c736e467a7d7a47c923029002.pdf" at bounding box center [417, 165] width 98 height 6
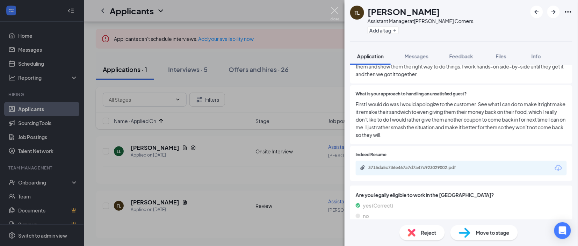
click at [334, 10] on img at bounding box center [334, 14] width 9 height 14
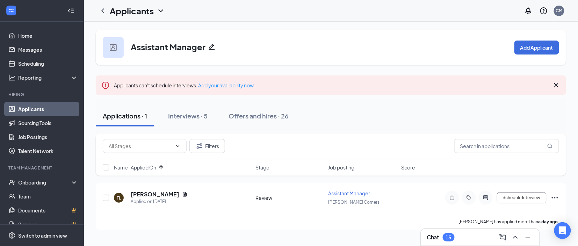
click at [322, 114] on div "Applications · 1 Interviews · 5 Offers and hires · 26" at bounding box center [331, 115] width 470 height 21
click at [526, 198] on button "Schedule Interview" at bounding box center [522, 197] width 50 height 11
type input "Onsite Interview (next stage)"
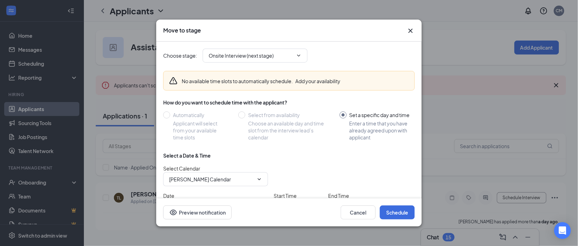
scroll to position [47, 0]
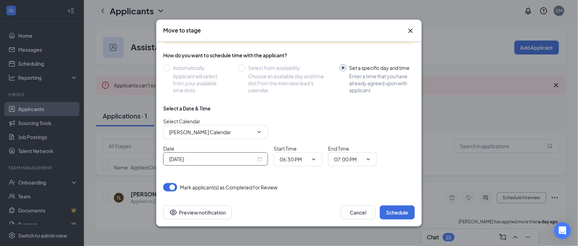
click at [205, 160] on input "[DATE]" at bounding box center [212, 159] width 87 height 8
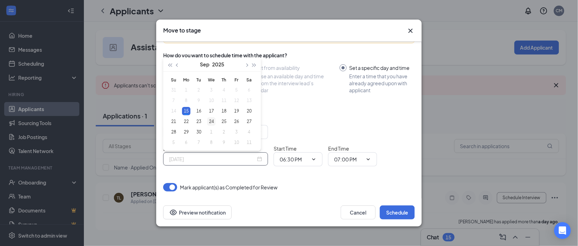
type input "[DATE]"
click at [212, 121] on div "24" at bounding box center [211, 121] width 8 height 8
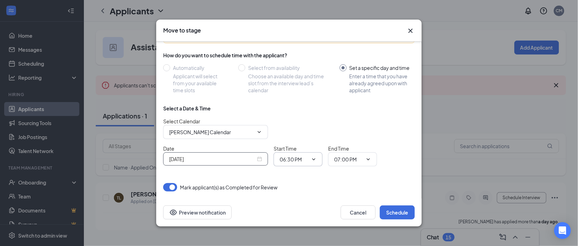
click at [294, 155] on span "06:30 PM" at bounding box center [297, 159] width 49 height 14
click at [302, 162] on input "06:30 PM" at bounding box center [293, 159] width 29 height 8
click at [294, 96] on div "11:00 AM" at bounding box center [295, 97] width 21 height 8
type input "11:00 AM"
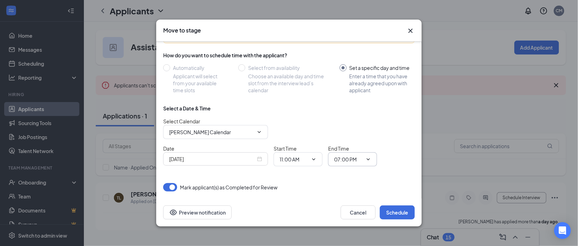
click at [345, 155] on input "07:00 PM" at bounding box center [348, 159] width 29 height 8
click at [348, 100] on div "11:30 AM" at bounding box center [349, 104] width 21 height 8
type input "11:30 AM"
click at [380, 187] on div "Mark applicant(s) as Completed for Review" at bounding box center [288, 187] width 251 height 8
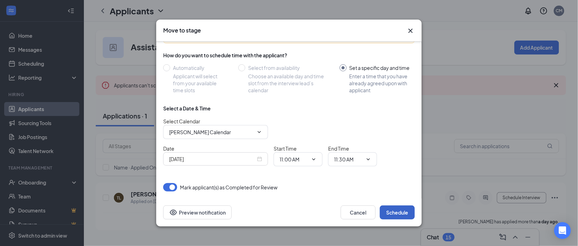
click at [398, 216] on button "Schedule" at bounding box center [397, 212] width 35 height 14
